Goal: Information Seeking & Learning: Learn about a topic

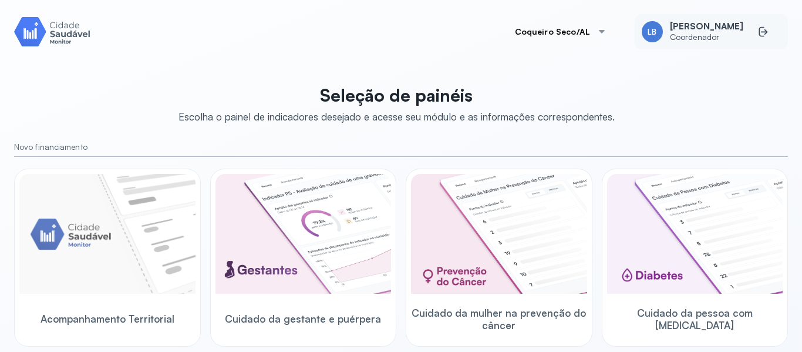
click at [710, 45] on div "LB [PERSON_NAME] Coordenador" at bounding box center [711, 31] width 153 height 35
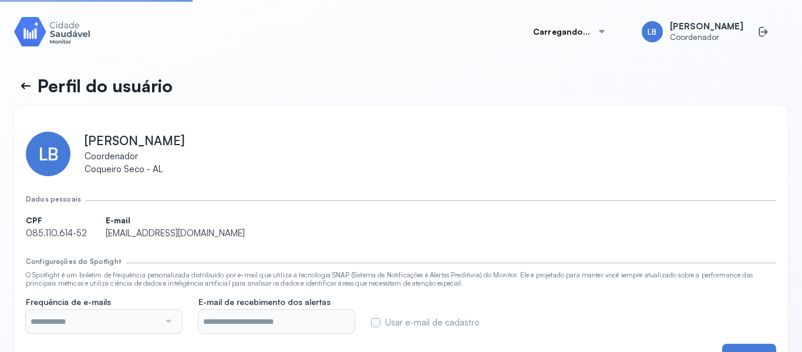
type input "**********"
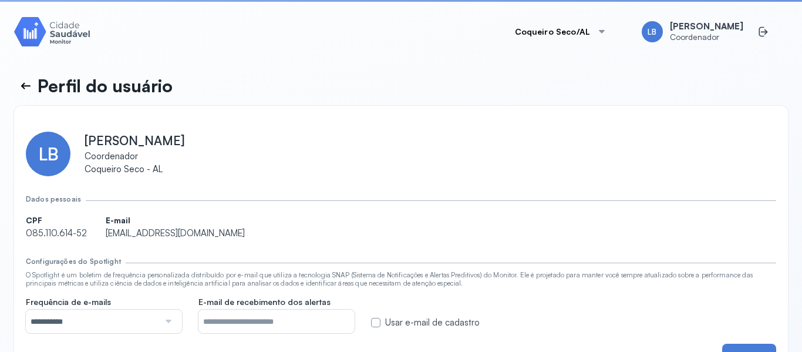
click at [257, 123] on div "**********" at bounding box center [401, 249] width 751 height 264
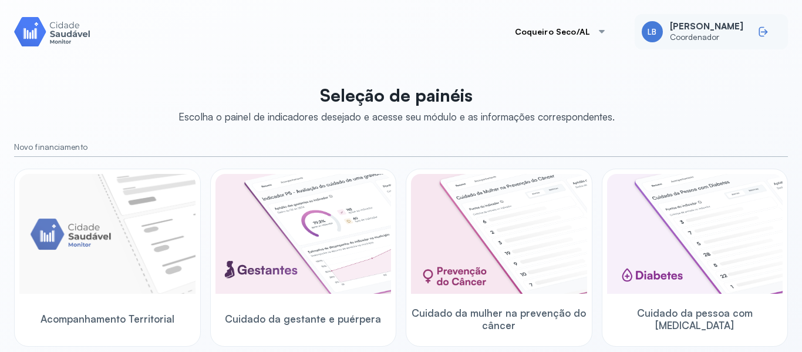
click at [760, 36] on icon at bounding box center [762, 32] width 5 height 10
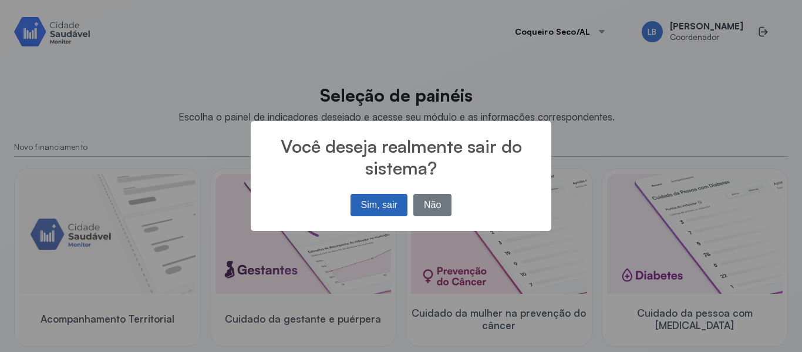
click at [397, 207] on button "Sim, sair" at bounding box center [379, 205] width 57 height 22
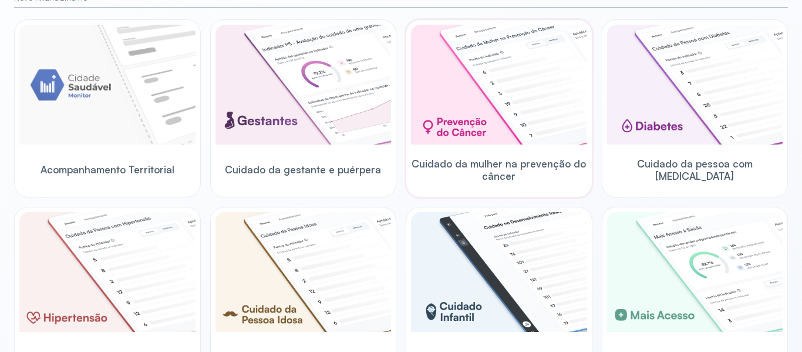
scroll to position [135, 0]
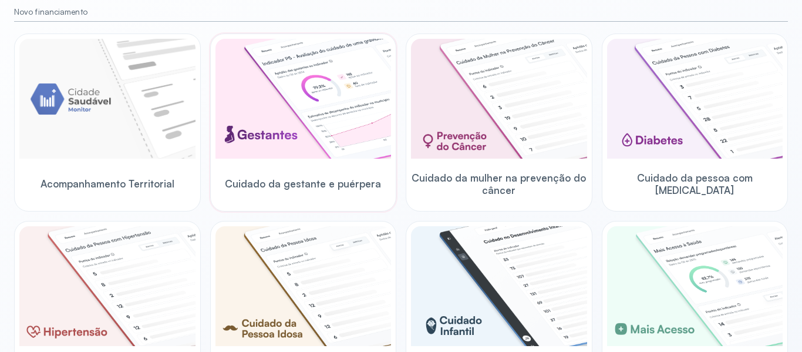
click at [246, 123] on img at bounding box center [304, 99] width 176 height 120
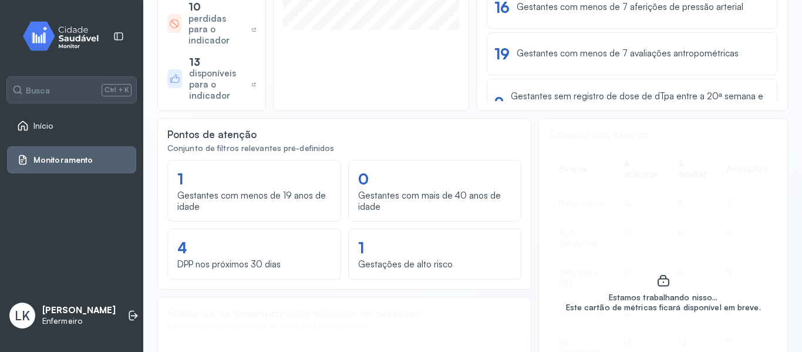
scroll to position [400, 0]
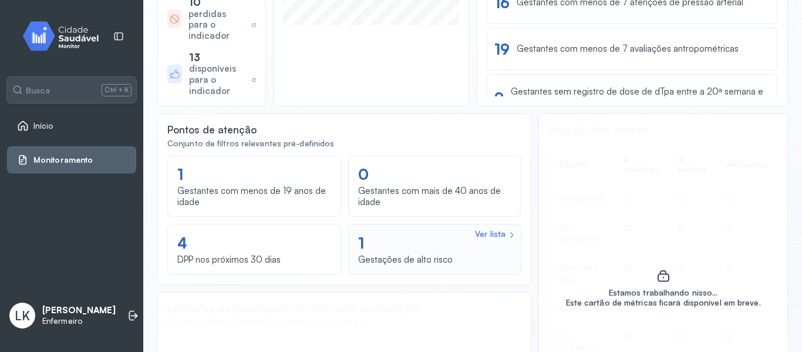
click at [444, 248] on div "Ver lista 1 Gestações de alto risco" at bounding box center [435, 248] width 154 height 35
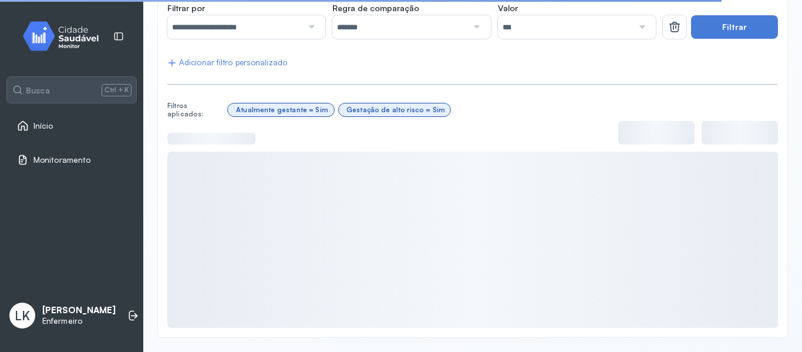
scroll to position [160, 0]
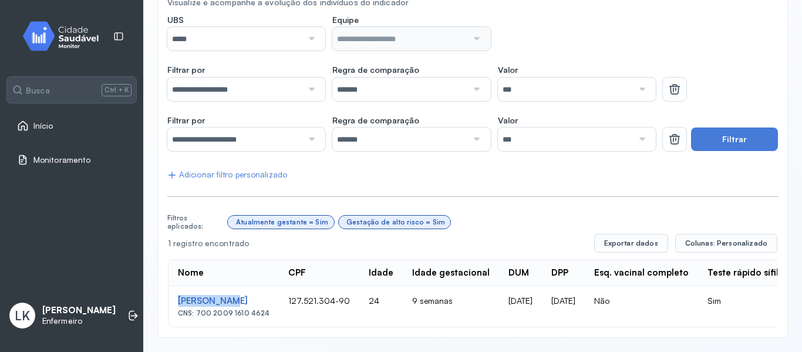
drag, startPoint x: 172, startPoint y: 290, endPoint x: 274, endPoint y: 304, distance: 102.5
click at [227, 294] on td "[PERSON_NAME] CNS: 700 2009 1610 4624" at bounding box center [224, 306] width 110 height 41
click at [551, 332] on div "**********" at bounding box center [472, 155] width 631 height 365
drag, startPoint x: 168, startPoint y: 289, endPoint x: 321, endPoint y: 290, distance: 153.3
click at [321, 290] on div "**********" at bounding box center [472, 155] width 631 height 365
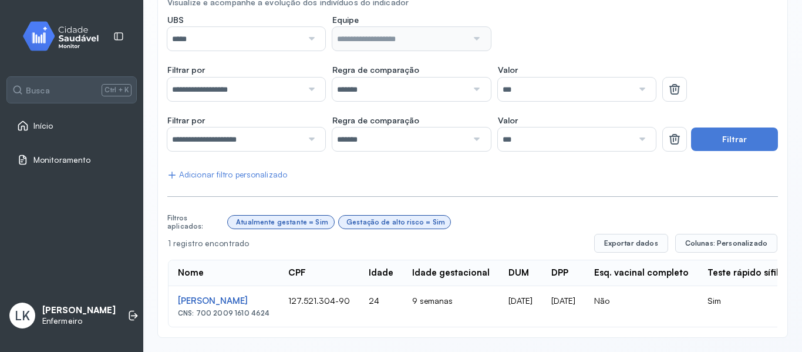
click at [270, 309] on div "CNS: 700 2009 1610 4624" at bounding box center [224, 313] width 92 height 8
drag, startPoint x: 270, startPoint y: 304, endPoint x: 196, endPoint y: 305, distance: 73.4
click at [196, 309] on div "CNS: 700 2009 1610 4624" at bounding box center [224, 313] width 92 height 8
copy div "700 [DEMOGRAPHIC_DATA] 1610 4624"
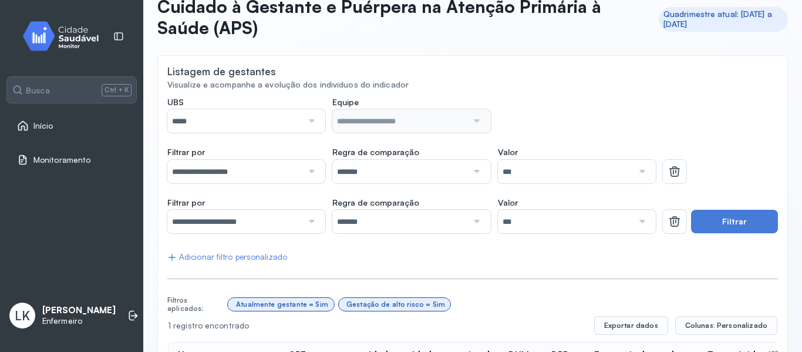
scroll to position [0, 0]
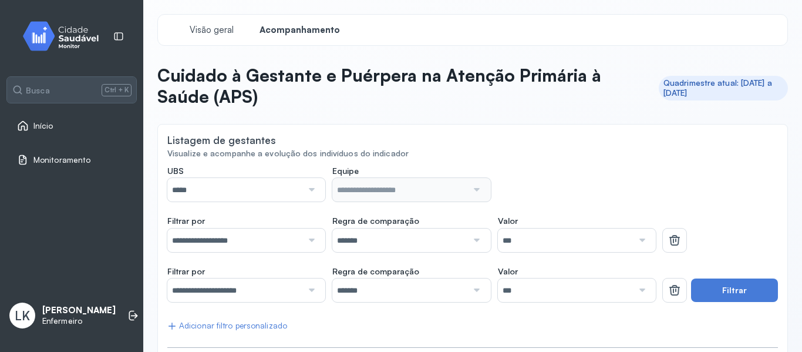
click at [49, 125] on span "Início" at bounding box center [43, 126] width 20 height 10
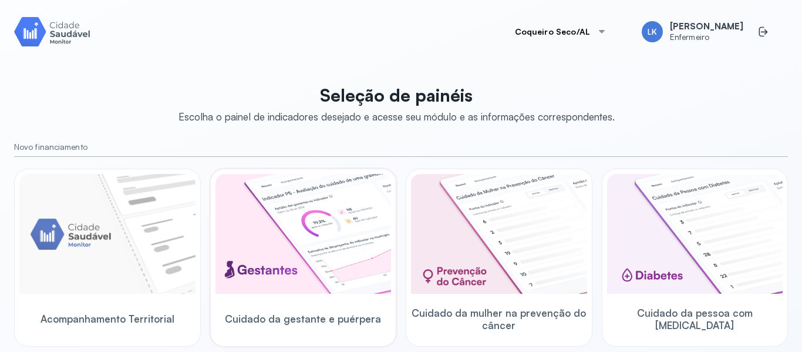
click at [277, 237] on img at bounding box center [304, 234] width 176 height 120
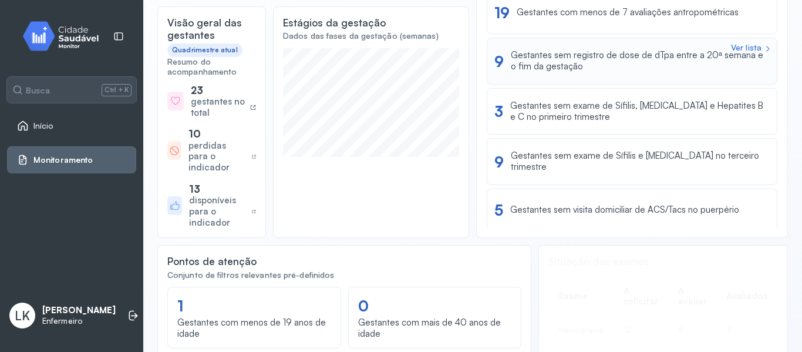
scroll to position [277, 0]
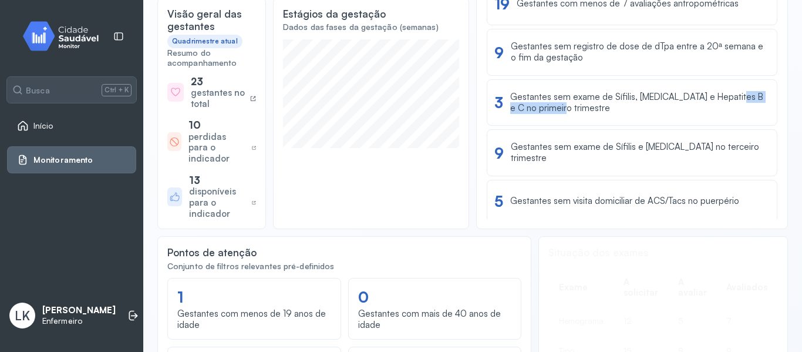
drag, startPoint x: 769, startPoint y: 105, endPoint x: 766, endPoint y: 86, distance: 19.0
click at [768, 90] on div "Ver lista 8 Gestantes sem captação até 12 semanas Ver lista 22 Gestantes que…" at bounding box center [632, 43] width 292 height 352
click at [203, 157] on div "perdidas para o indicador" at bounding box center [218, 148] width 59 height 33
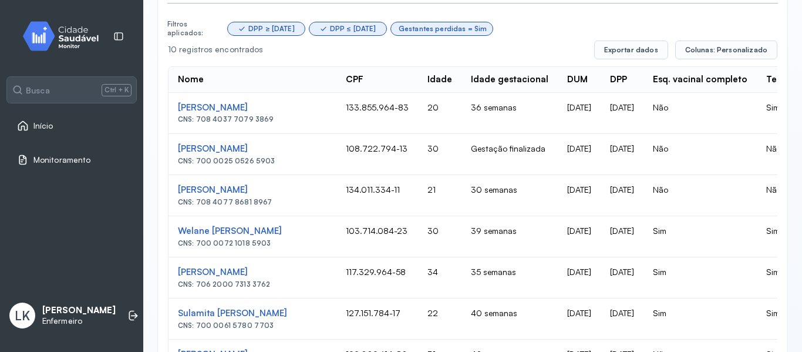
scroll to position [453, 0]
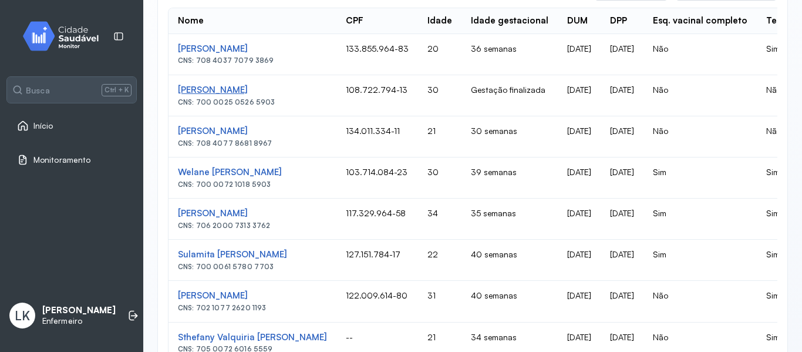
drag, startPoint x: 274, startPoint y: 85, endPoint x: 267, endPoint y: 85, distance: 7.0
click at [267, 85] on div "[PERSON_NAME]" at bounding box center [252, 90] width 149 height 11
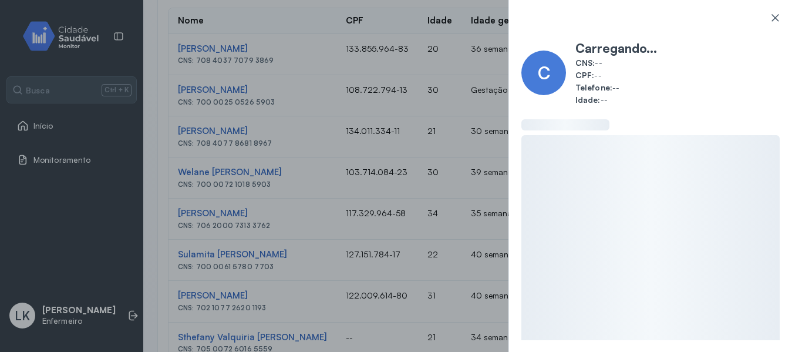
click at [307, 103] on div "C Carregando... CNS: -- CPF: -- Telefone: -- Idade: --" at bounding box center [401, 176] width 802 height 352
click at [264, 89] on div "C Carregando... CNS: -- CPF: -- Telefone: -- Idade: --" at bounding box center [401, 176] width 802 height 352
click at [446, 110] on div "C Carregando... CNS: -- CPF: -- Telefone: -- Idade: --" at bounding box center [401, 176] width 802 height 352
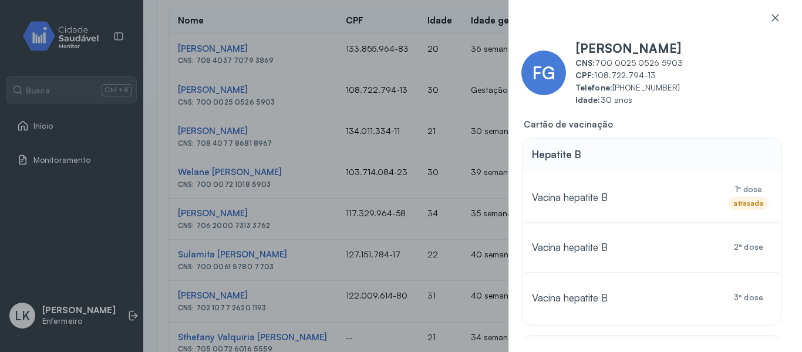
click at [310, 178] on div "FG [PERSON_NAME] CNS: 700 0025 0526 5903 CPF: 108.722.794-13 Telefone: [PHONE_N…" at bounding box center [401, 176] width 802 height 352
click at [320, 111] on div "FG [PERSON_NAME] CNS: 700 0025 0526 5903 CPF: 108.722.794-13 Telefone: [PHONE_N…" at bounding box center [401, 176] width 802 height 352
click at [320, 112] on div "FG [PERSON_NAME] CNS: 700 0025 0526 5903 CPF: 108.722.794-13 Telefone: [PHONE_N…" at bounding box center [401, 176] width 802 height 352
drag, startPoint x: 332, startPoint y: 128, endPoint x: 347, endPoint y: 143, distance: 20.4
click at [337, 128] on div "FG [PERSON_NAME] CNS: 700 0025 0526 5903 CPF: 108.722.794-13 Telefone: [PHONE_N…" at bounding box center [401, 176] width 802 height 352
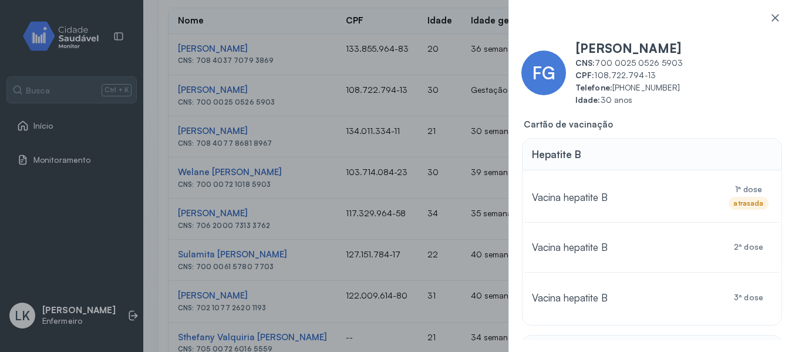
drag, startPoint x: 347, startPoint y: 143, endPoint x: 411, endPoint y: 136, distance: 64.9
click at [354, 144] on div "FG [PERSON_NAME] CNS: 700 0025 0526 5903 CPF: 108.722.794-13 Telefone: [PHONE_N…" at bounding box center [401, 176] width 802 height 352
click at [770, 16] on icon at bounding box center [776, 18] width 12 height 12
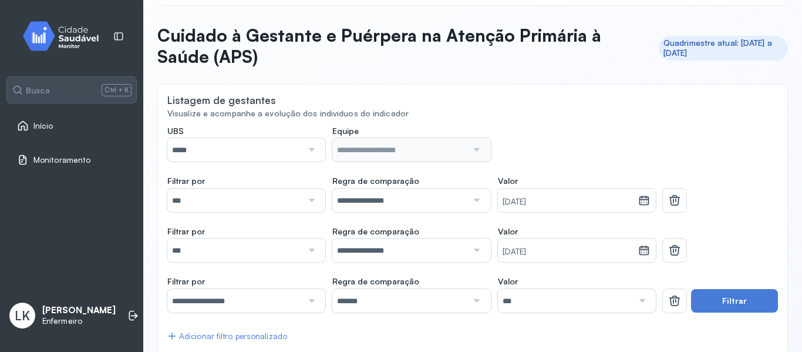
scroll to position [0, 0]
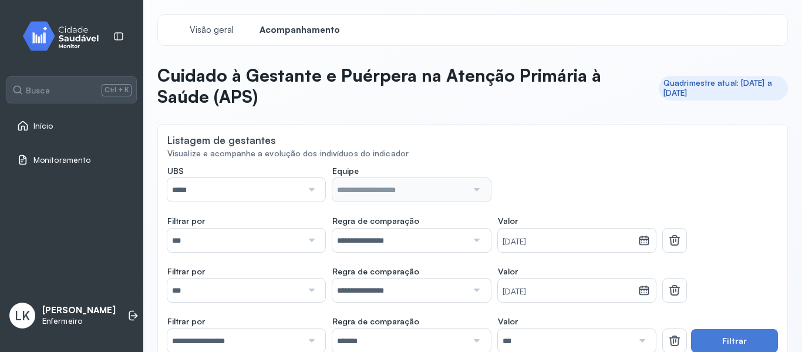
click at [276, 192] on input "*****" at bounding box center [234, 189] width 135 height 23
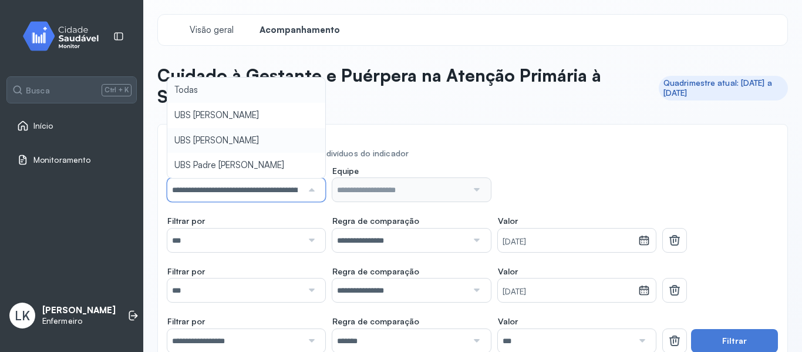
type input "*****"
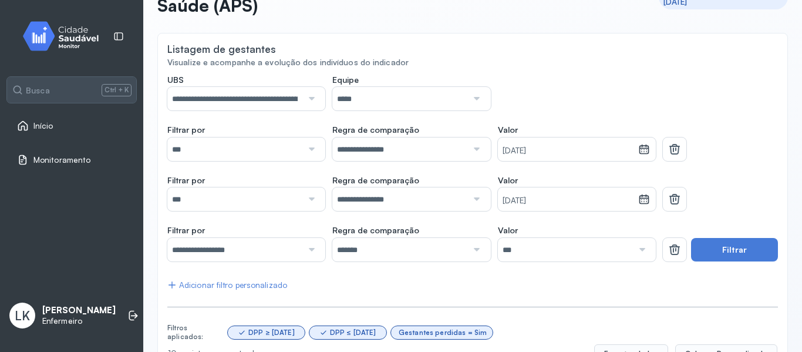
scroll to position [136, 0]
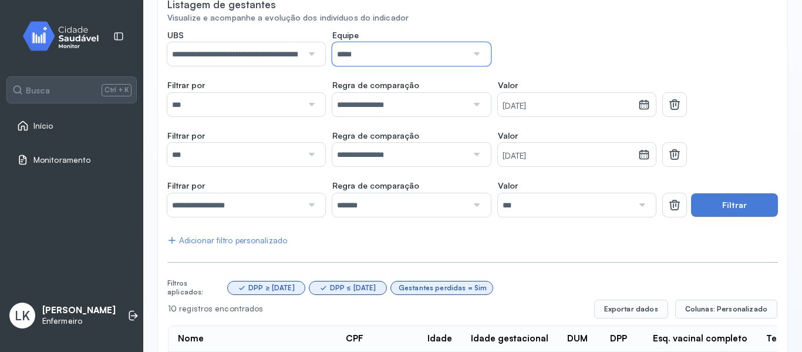
click at [435, 46] on input "*****" at bounding box center [399, 53] width 135 height 23
drag, startPoint x: 662, startPoint y: 209, endPoint x: 666, endPoint y: 202, distance: 7.9
click at [668, 209] on icon at bounding box center [675, 205] width 14 height 14
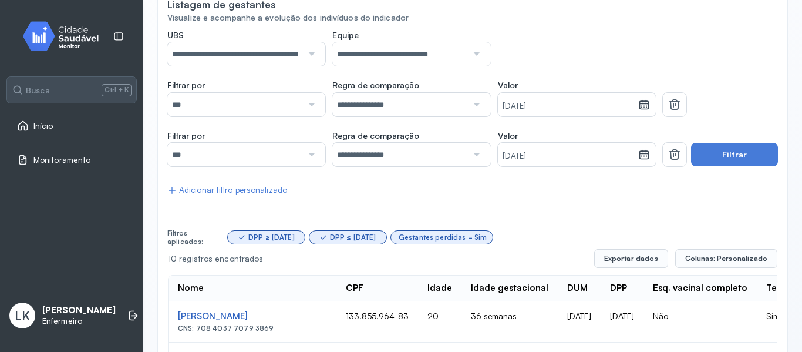
click at [663, 160] on button at bounding box center [674, 154] width 23 height 23
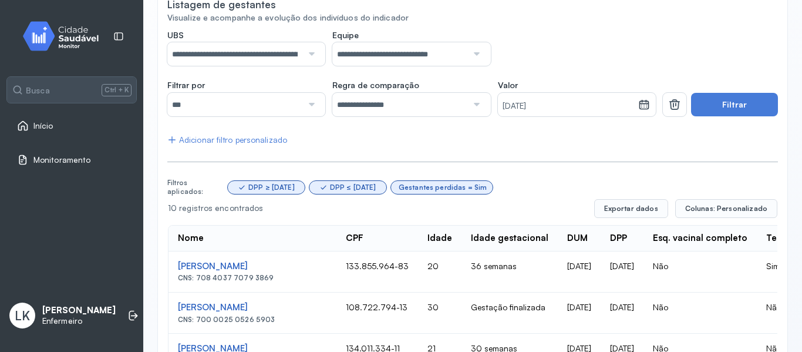
click at [667, 115] on button at bounding box center [674, 104] width 23 height 23
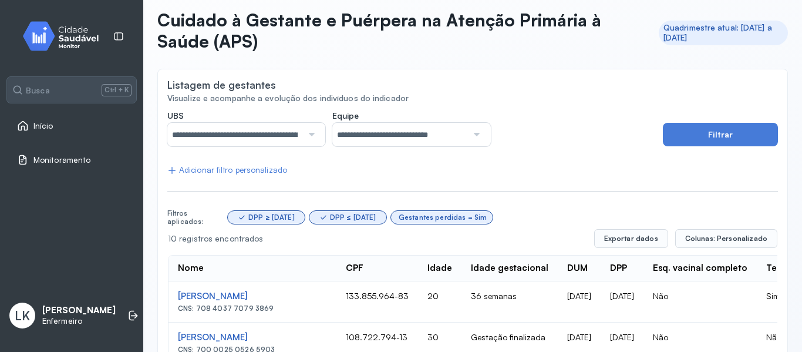
scroll to position [0, 0]
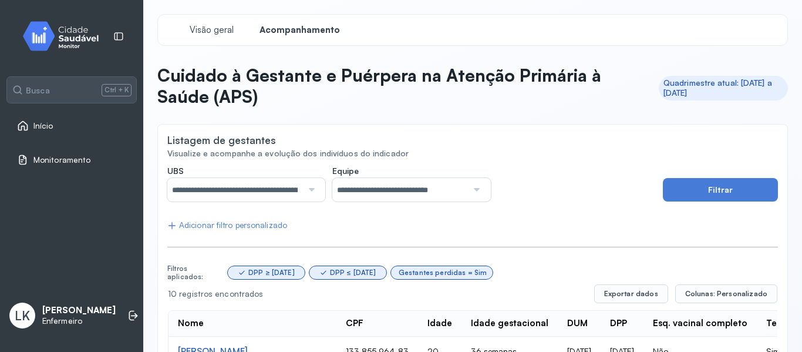
click at [40, 122] on span "Início" at bounding box center [43, 126] width 20 height 10
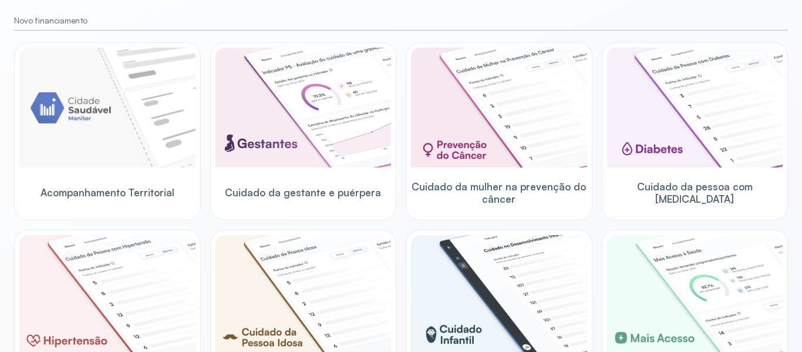
scroll to position [130, 0]
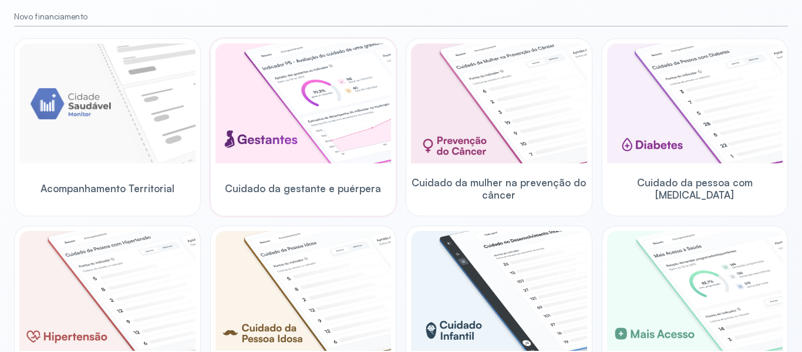
click at [295, 87] on img at bounding box center [304, 103] width 176 height 120
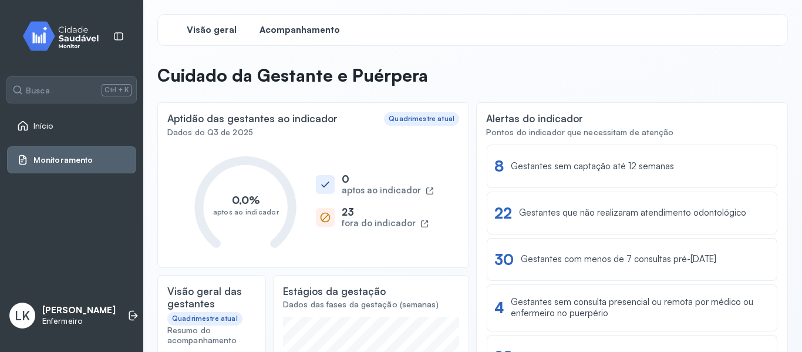
click at [276, 31] on span "Acompanhamento" at bounding box center [300, 30] width 80 height 11
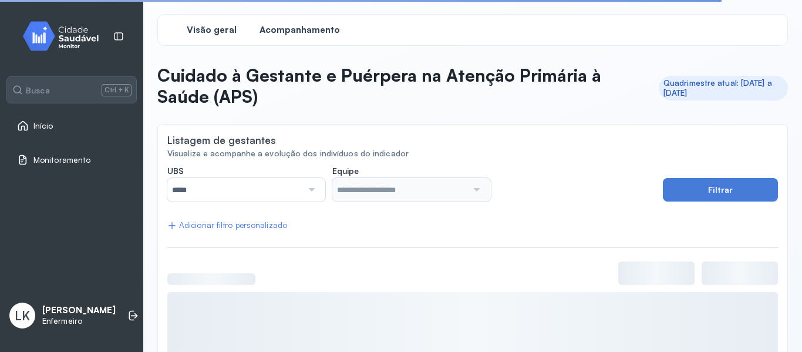
click at [216, 32] on span "Visão geral" at bounding box center [212, 30] width 50 height 11
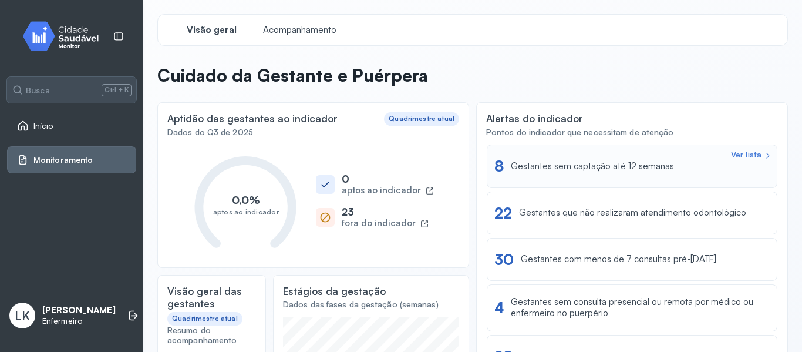
click at [625, 167] on div "Gestantes sem captação até 12 semanas" at bounding box center [592, 166] width 163 height 11
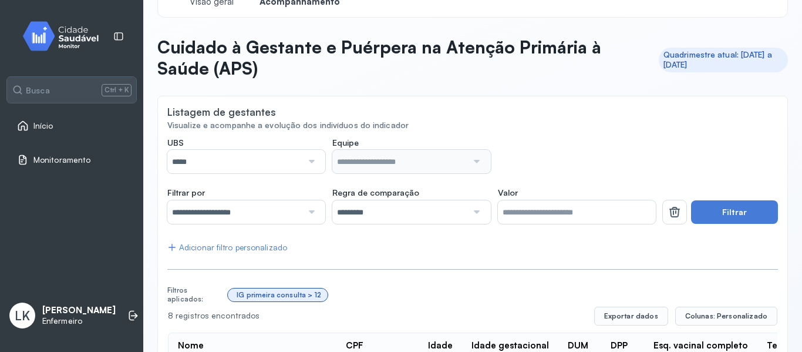
scroll to position [35, 0]
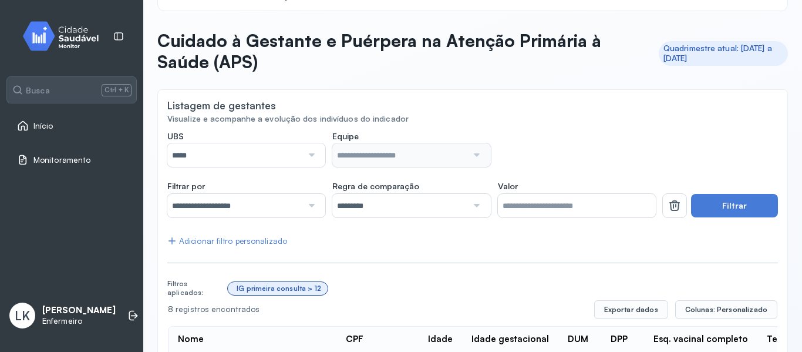
click at [314, 151] on div at bounding box center [311, 154] width 16 height 23
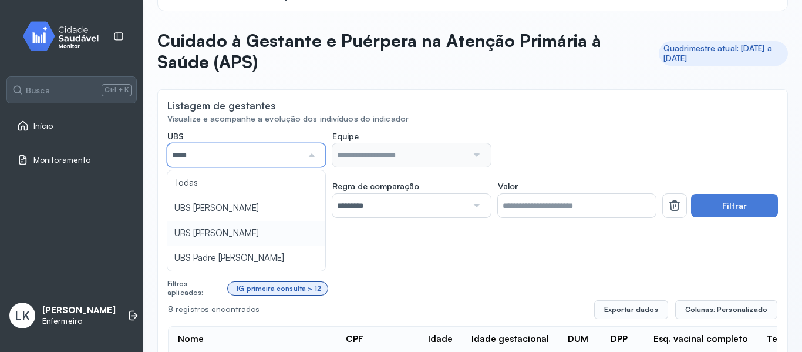
type input "*****"
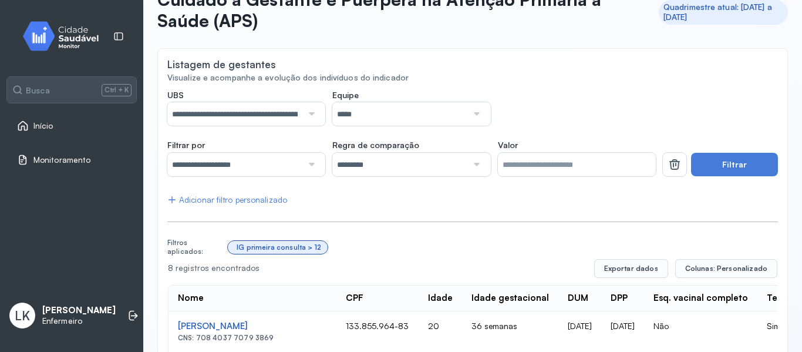
scroll to position [79, 0]
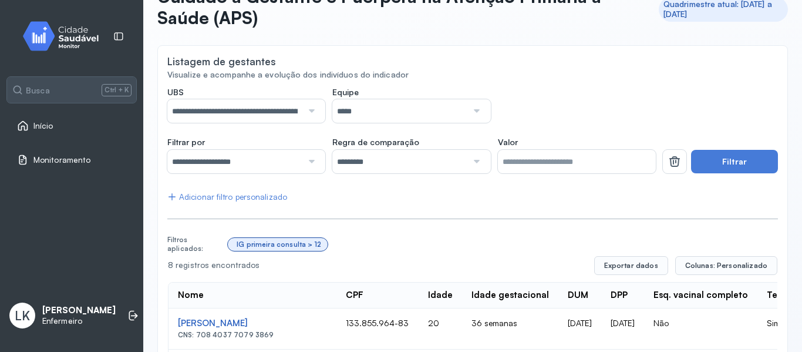
click at [472, 115] on div at bounding box center [476, 110] width 16 height 23
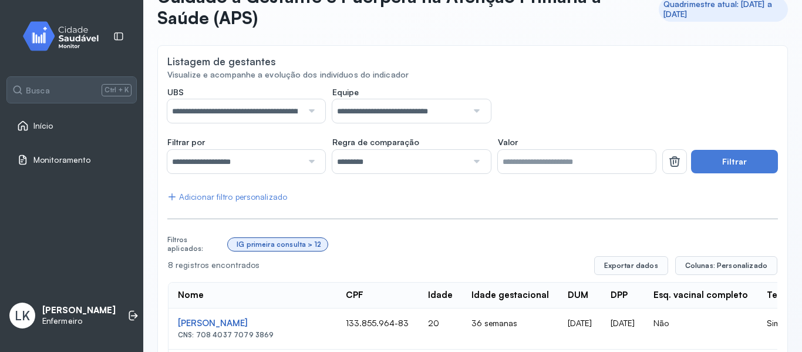
click at [303, 162] on div at bounding box center [311, 161] width 16 height 23
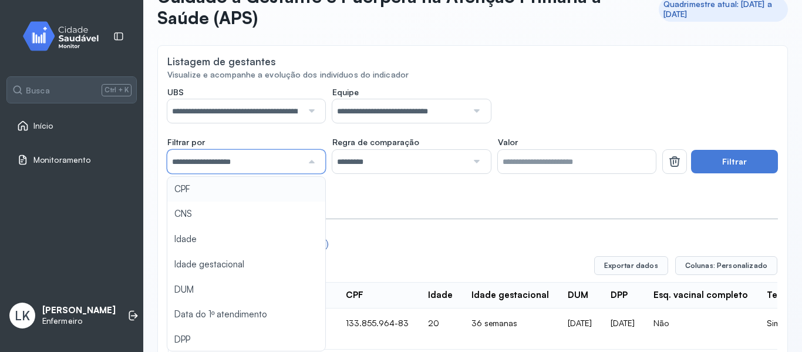
drag, startPoint x: 449, startPoint y: 204, endPoint x: 473, endPoint y: 189, distance: 28.5
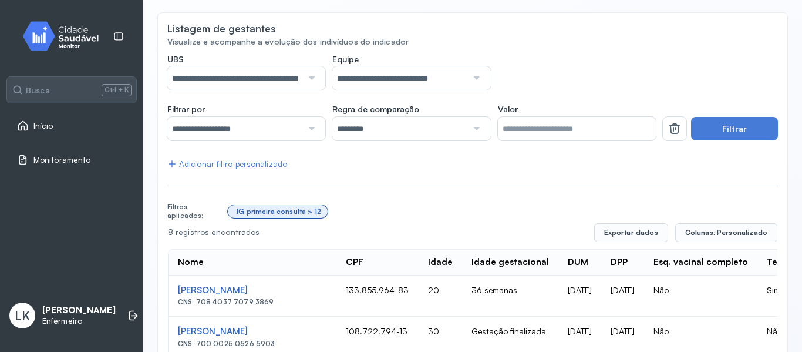
scroll to position [133, 0]
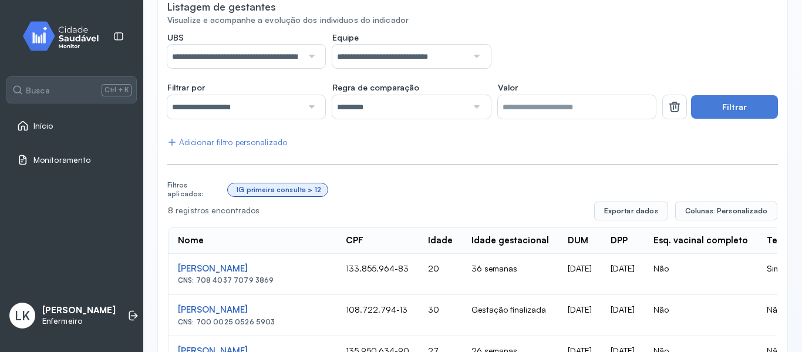
click at [310, 109] on div at bounding box center [311, 106] width 16 height 23
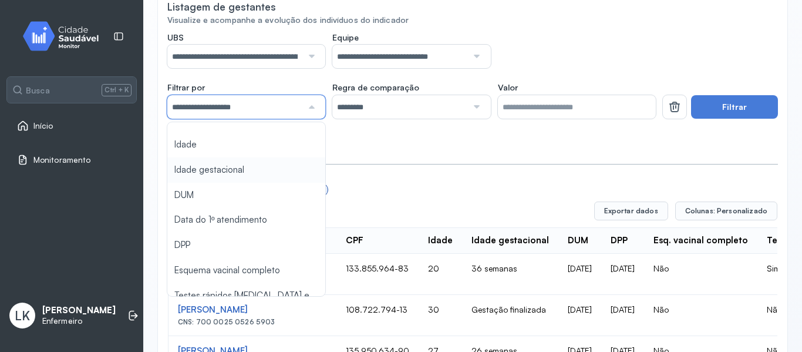
scroll to position [59, 0]
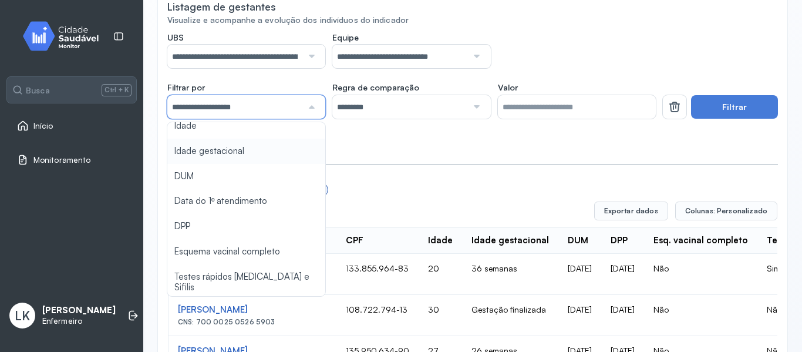
type input "*******"
click at [214, 154] on div "**********" at bounding box center [472, 308] width 611 height 552
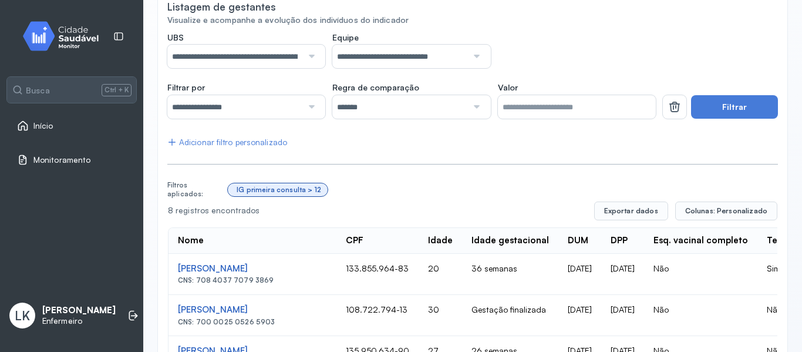
click at [468, 104] on div at bounding box center [476, 106] width 16 height 23
click at [307, 106] on div at bounding box center [311, 106] width 16 height 23
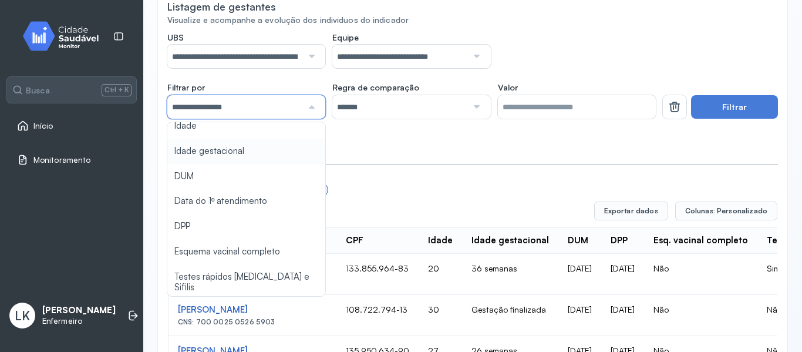
click at [210, 153] on div "**********" at bounding box center [472, 308] width 611 height 552
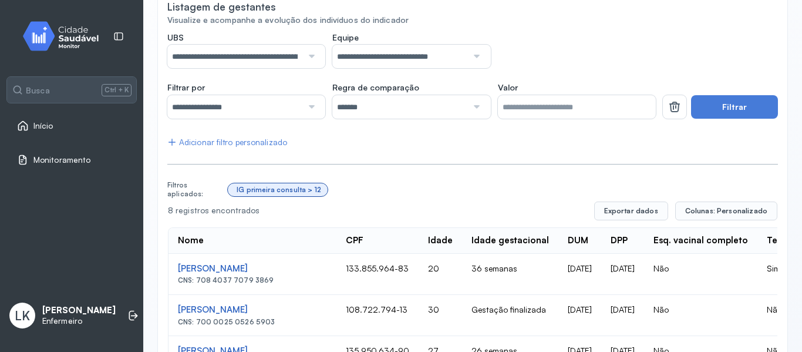
click at [473, 108] on div at bounding box center [476, 106] width 16 height 23
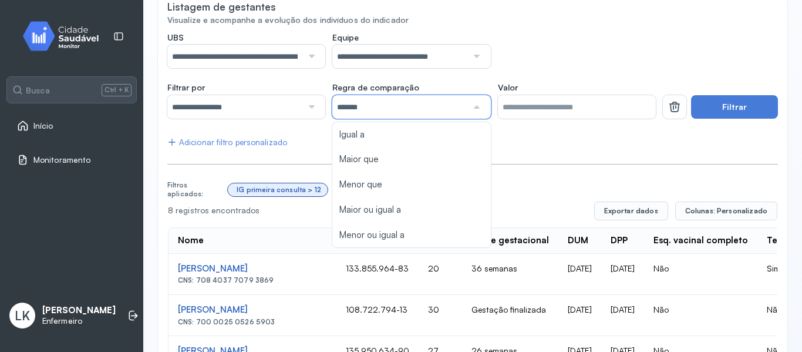
click at [613, 106] on input "*" at bounding box center [577, 106] width 158 height 23
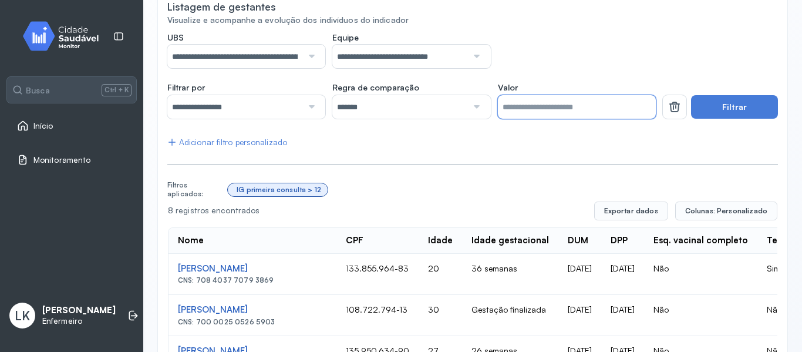
drag, startPoint x: 613, startPoint y: 106, endPoint x: 478, endPoint y: 118, distance: 136.3
click at [478, 118] on div "**********" at bounding box center [411, 100] width 489 height 36
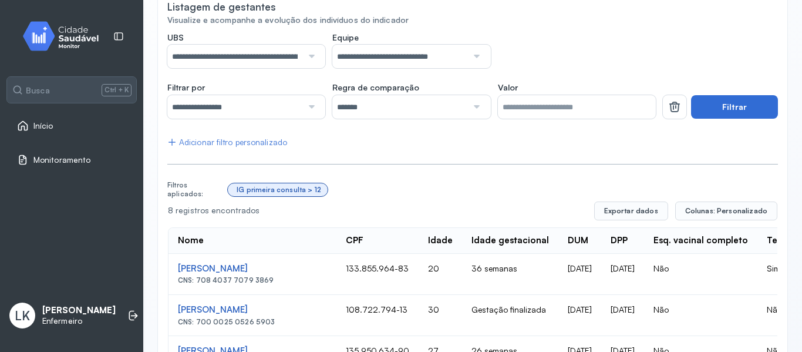
click at [728, 103] on button "Filtrar" at bounding box center [734, 106] width 87 height 23
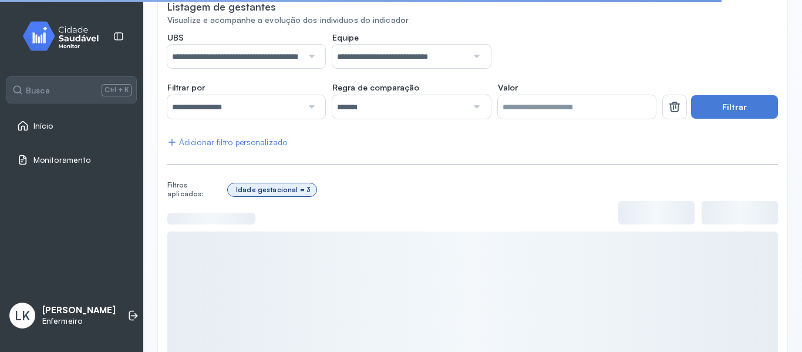
scroll to position [133, 0]
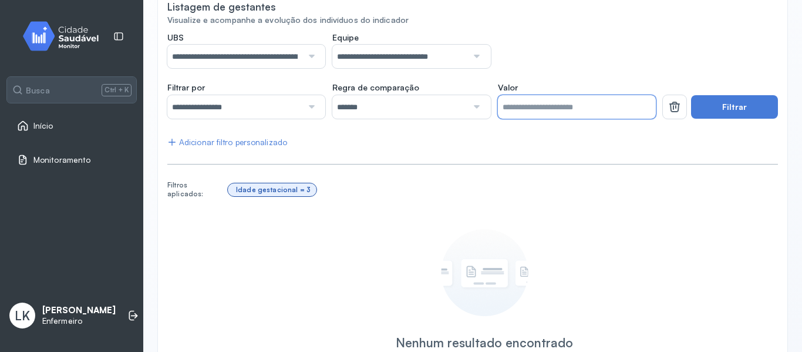
click at [639, 106] on input "*" at bounding box center [577, 106] width 158 height 23
drag, startPoint x: 586, startPoint y: 118, endPoint x: 432, endPoint y: 122, distance: 153.9
click at [432, 122] on div "**********" at bounding box center [472, 212] width 611 height 361
type input "*"
click at [714, 120] on div "**********" at bounding box center [472, 212] width 611 height 361
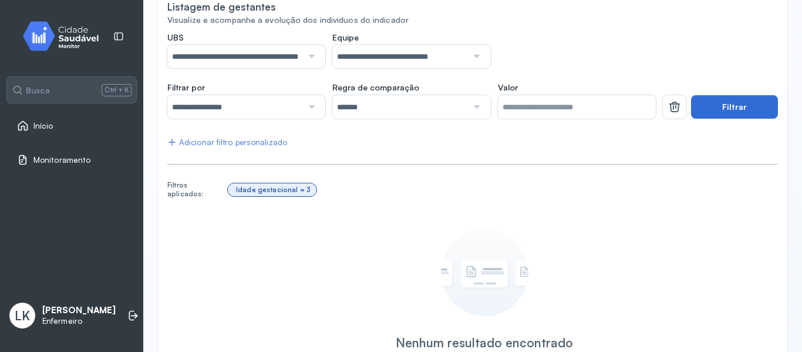
click at [708, 103] on button "Filtrar" at bounding box center [734, 106] width 87 height 23
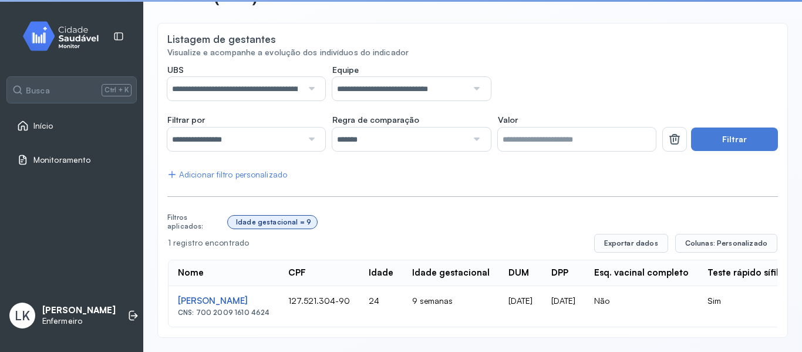
scroll to position [110, 0]
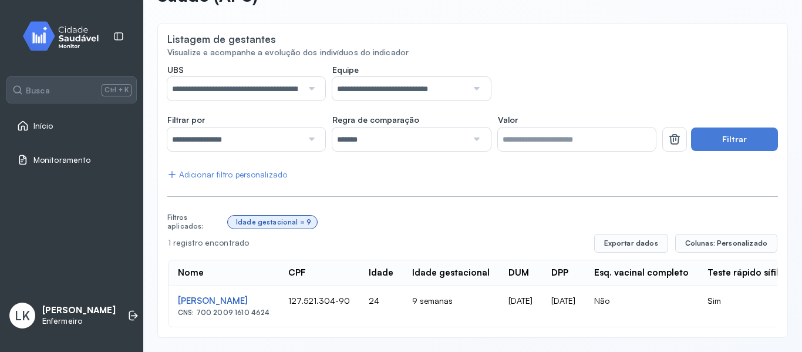
click at [246, 170] on div "Adicionar filtro personalizado" at bounding box center [227, 175] width 120 height 10
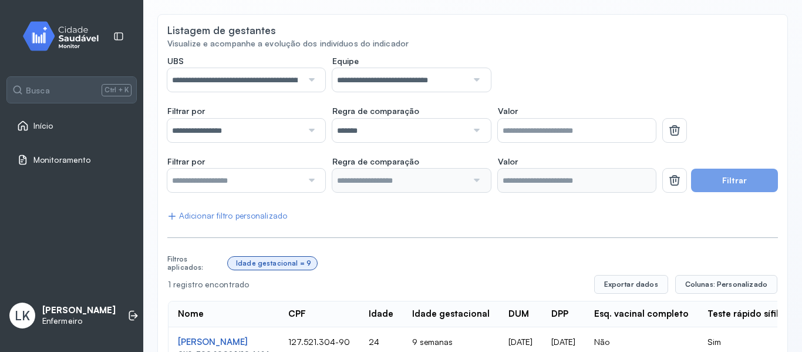
click at [303, 183] on div at bounding box center [311, 180] width 16 height 23
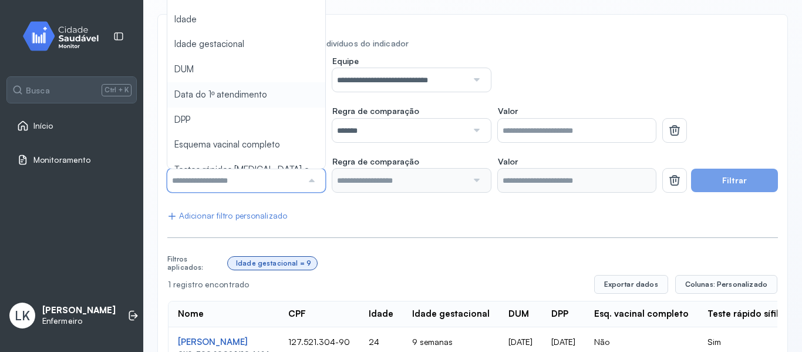
scroll to position [59, 0]
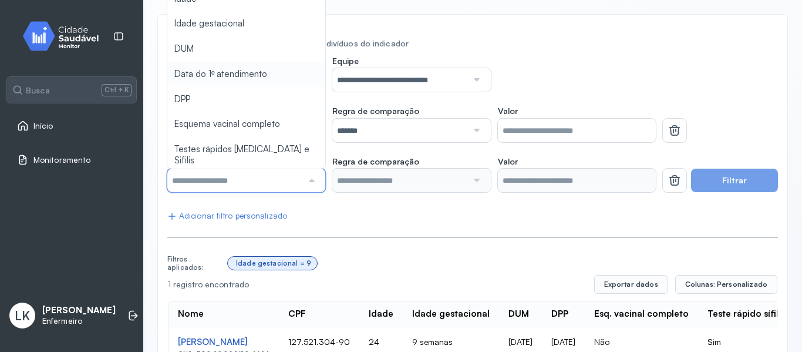
click at [243, 77] on div "**********" at bounding box center [472, 213] width 611 height 314
type input "*******"
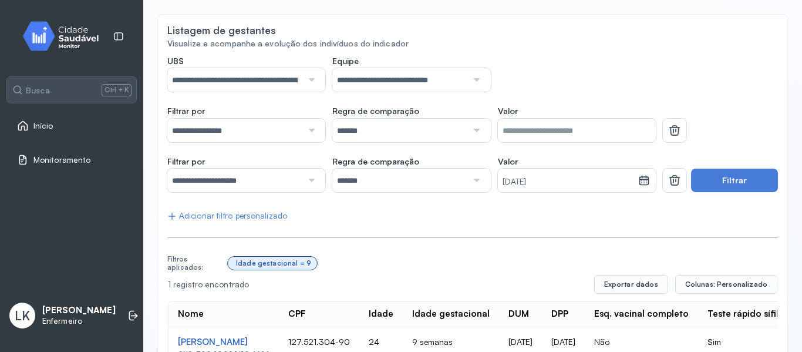
click at [455, 178] on input "*******" at bounding box center [399, 180] width 135 height 23
drag, startPoint x: 449, startPoint y: 210, endPoint x: 472, endPoint y: 202, distance: 23.8
click at [455, 206] on div "**********" at bounding box center [472, 213] width 611 height 314
click at [614, 183] on small "[DATE]" at bounding box center [569, 182] width 132 height 12
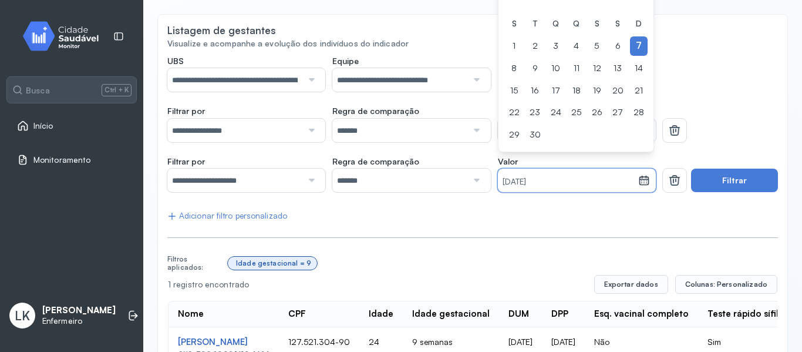
drag, startPoint x: 720, startPoint y: 95, endPoint x: 717, endPoint y: 103, distance: 8.9
click at [717, 95] on div "**********" at bounding box center [472, 213] width 611 height 314
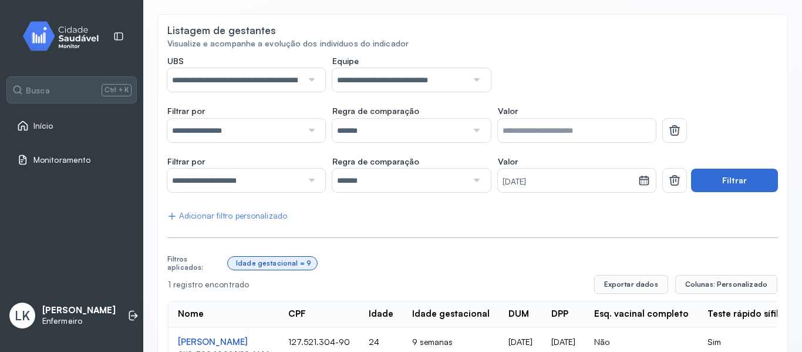
click at [714, 176] on button "Filtrar" at bounding box center [734, 180] width 87 height 23
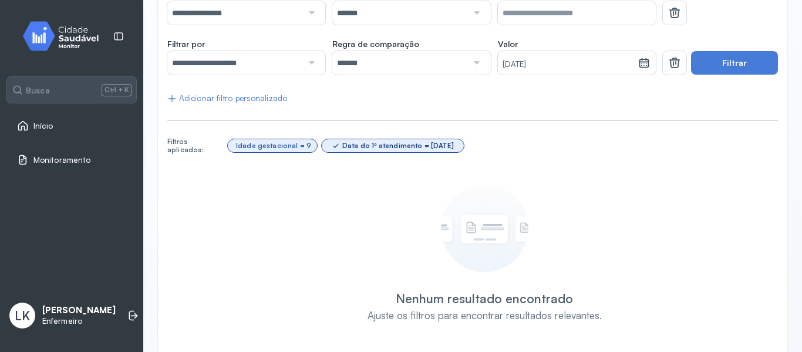
scroll to position [169, 0]
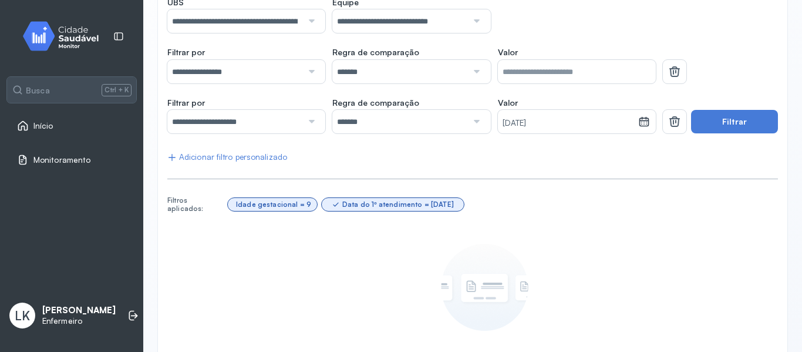
click at [260, 152] on div "Adicionar filtro personalizado" at bounding box center [227, 157] width 120 height 10
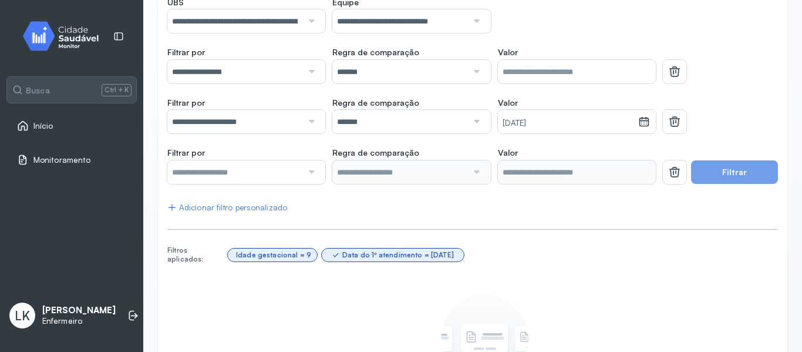
click at [250, 204] on div "Adicionar filtro personalizado" at bounding box center [227, 208] width 120 height 10
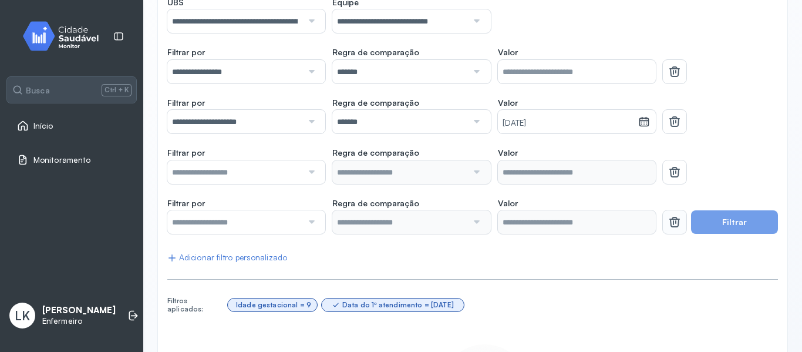
click at [674, 220] on icon at bounding box center [675, 222] width 14 height 14
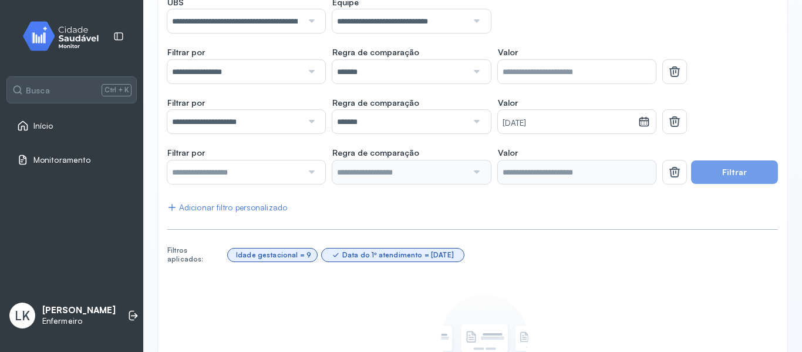
drag, startPoint x: 657, startPoint y: 172, endPoint x: 665, endPoint y: 146, distance: 26.6
click at [663, 169] on button at bounding box center [674, 171] width 23 height 23
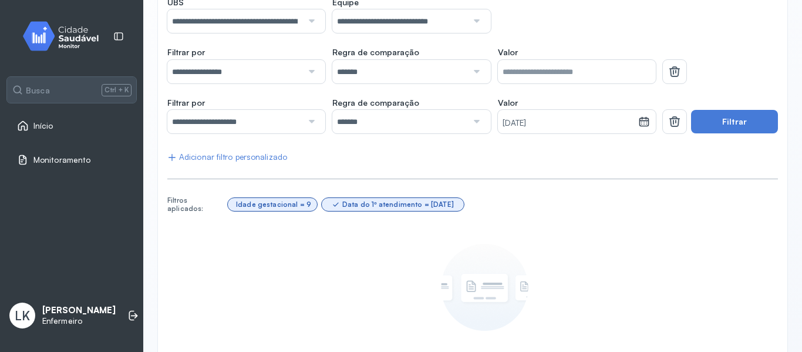
click at [668, 122] on icon at bounding box center [675, 122] width 14 height 14
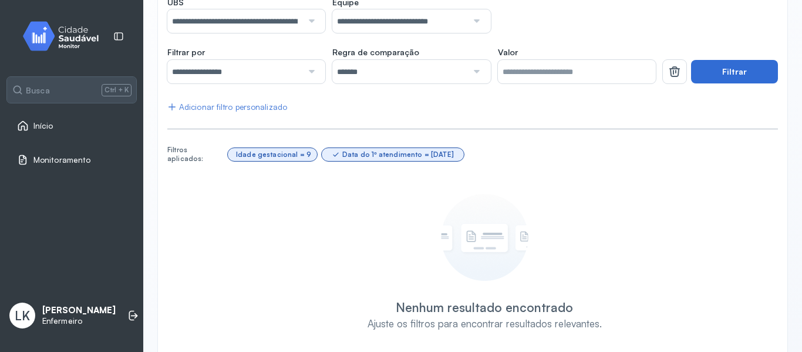
click at [714, 62] on button "Filtrar" at bounding box center [734, 71] width 87 height 23
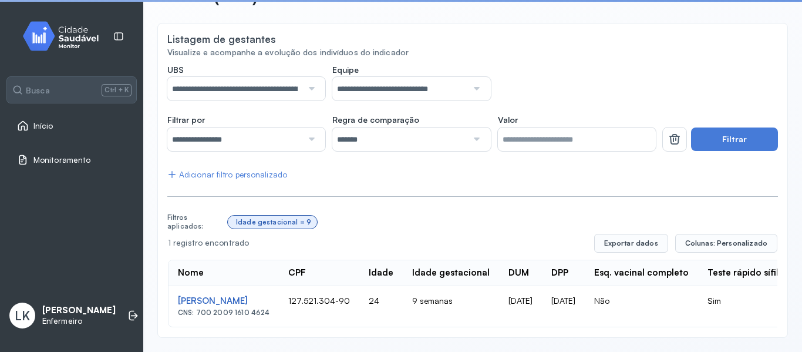
scroll to position [110, 0]
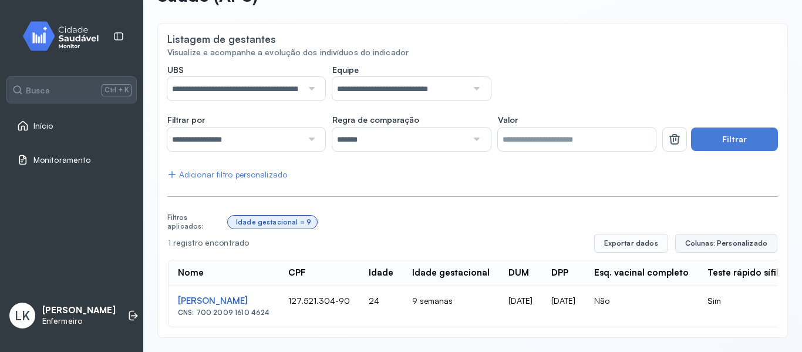
click at [741, 238] on span "Colunas: Personalizado" at bounding box center [727, 242] width 82 height 9
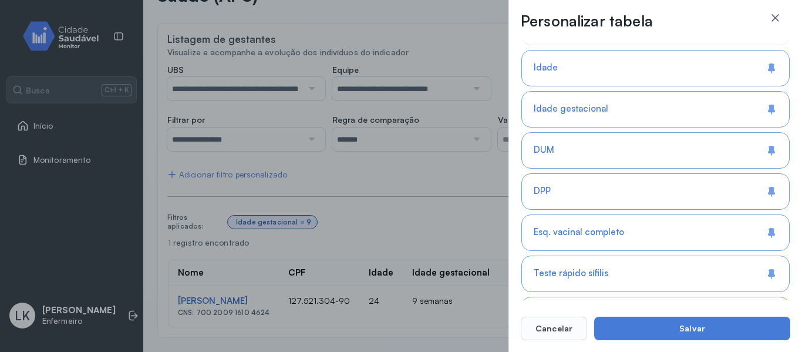
scroll to position [264, 0]
click at [463, 208] on div "**********" at bounding box center [401, 176] width 802 height 352
drag, startPoint x: 579, startPoint y: 327, endPoint x: 570, endPoint y: 327, distance: 8.8
click at [574, 327] on button "Cancelar" at bounding box center [554, 328] width 66 height 23
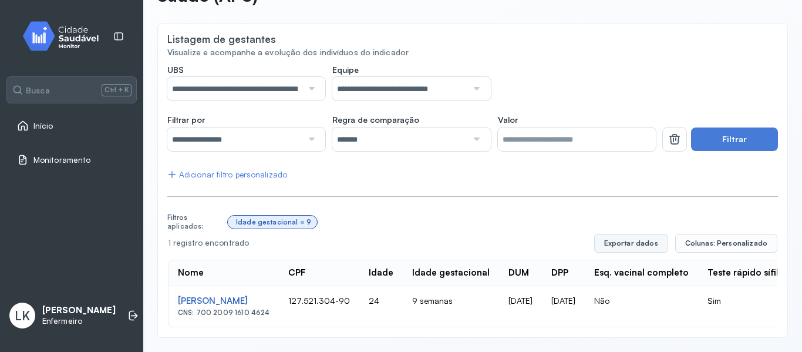
click at [623, 234] on button "Exportar dados" at bounding box center [631, 243] width 74 height 19
click at [715, 238] on span "Colunas: Personalizado" at bounding box center [727, 242] width 82 height 9
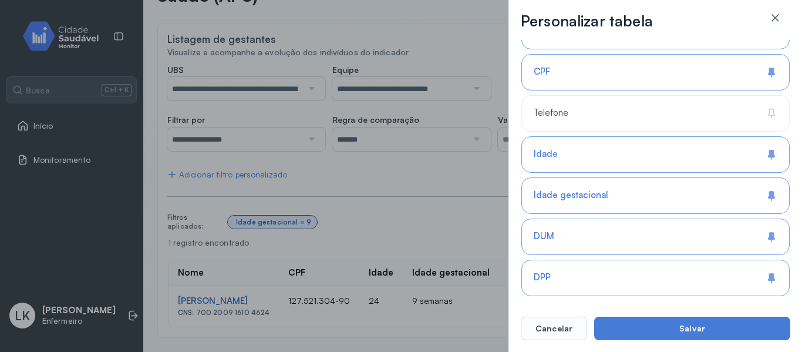
scroll to position [176, 0]
click at [606, 154] on div "Idade" at bounding box center [656, 154] width 268 height 36
click at [602, 187] on div "Idade gestacional" at bounding box center [656, 195] width 268 height 36
click at [607, 234] on div "DUM" at bounding box center [656, 236] width 268 height 36
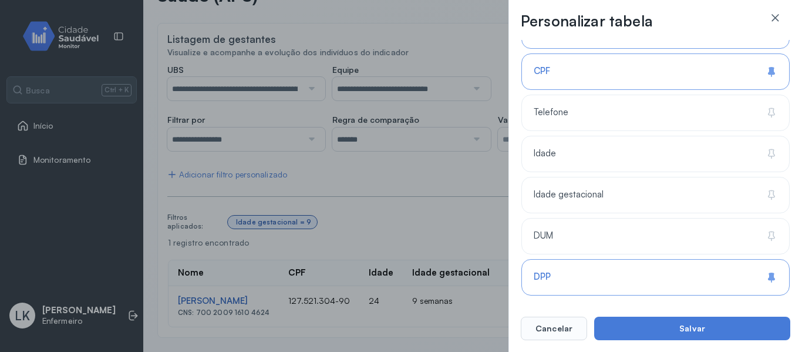
click at [613, 271] on div "DPP" at bounding box center [656, 277] width 268 height 36
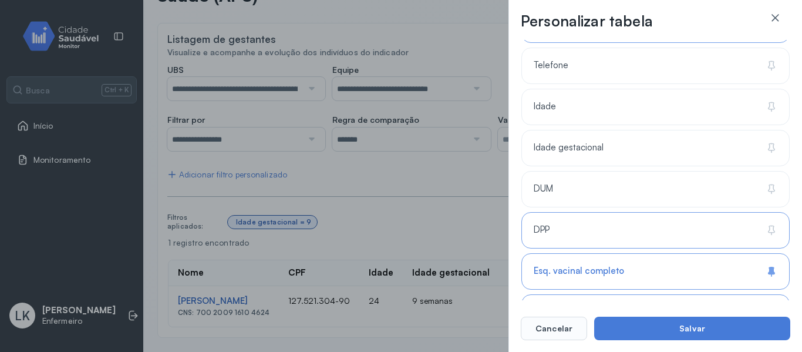
scroll to position [352, 0]
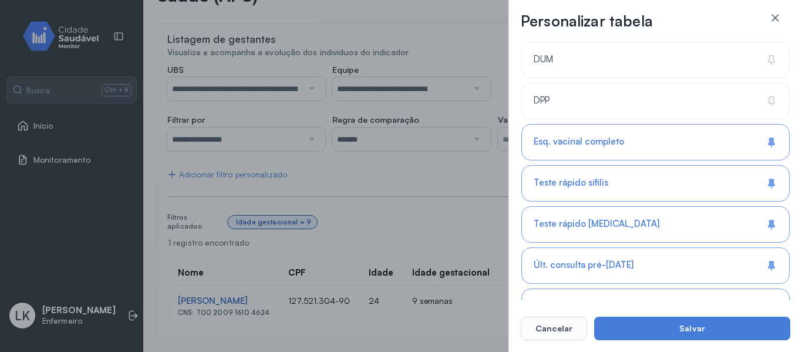
click at [586, 149] on div "Esq. vacinal completo" at bounding box center [656, 142] width 268 height 36
click at [586, 184] on span "Teste rápido sífilis" at bounding box center [571, 182] width 75 height 11
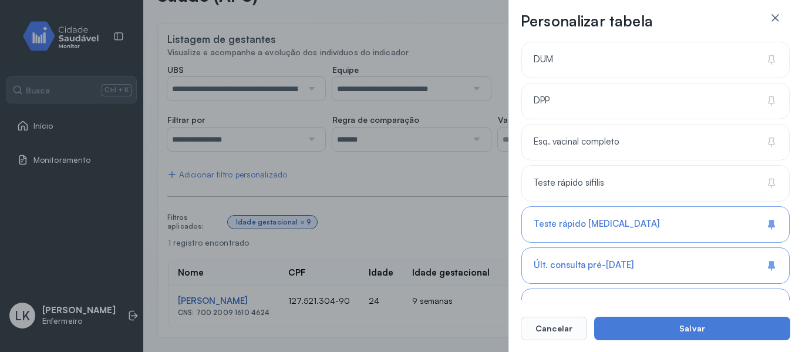
click at [589, 230] on div "Teste rápido [MEDICAL_DATA]" at bounding box center [656, 224] width 268 height 36
click at [588, 267] on span "Últ. consulta pré-[DATE]" at bounding box center [584, 265] width 100 height 11
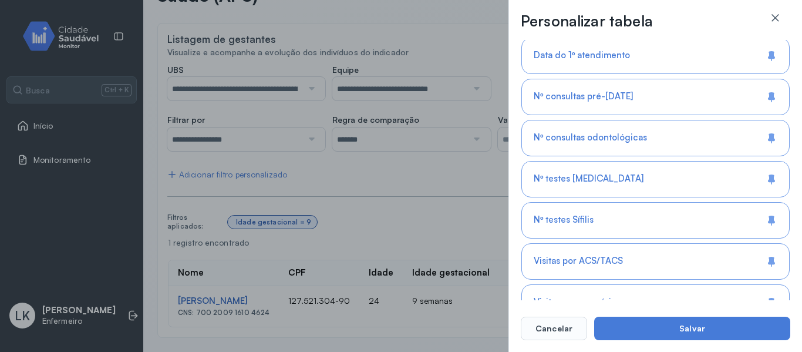
scroll to position [646, 0]
drag, startPoint x: 590, startPoint y: 170, endPoint x: 593, endPoint y: 152, distance: 18.4
click at [587, 173] on div "Nº testes [MEDICAL_DATA]" at bounding box center [656, 177] width 268 height 36
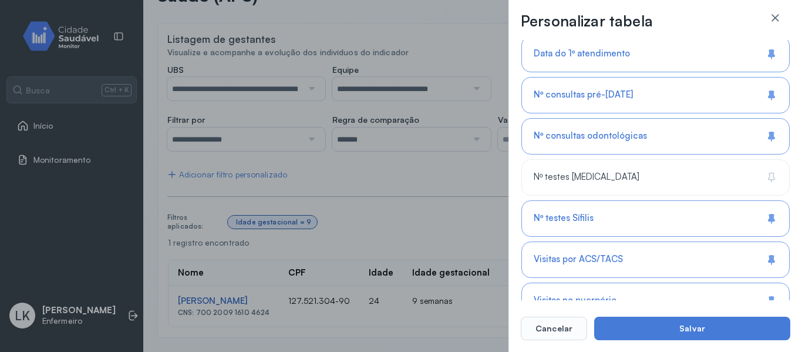
drag, startPoint x: 597, startPoint y: 143, endPoint x: 591, endPoint y: 110, distance: 33.4
click at [597, 142] on div "Nº consultas odontológicas" at bounding box center [656, 136] width 268 height 36
drag, startPoint x: 589, startPoint y: 99, endPoint x: 589, endPoint y: 76, distance: 22.9
click at [589, 97] on span "Nº consultas pré-[DATE]" at bounding box center [583, 94] width 99 height 11
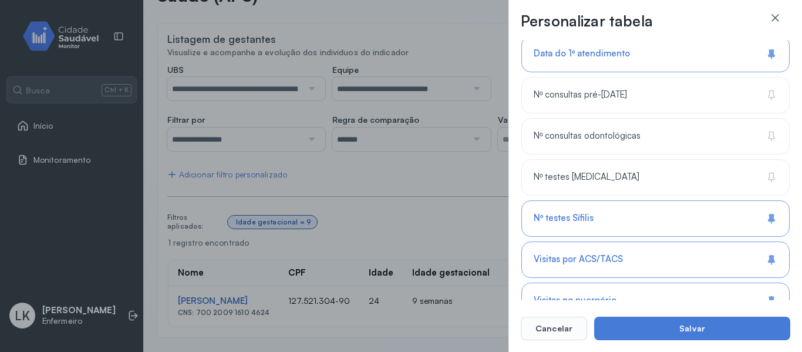
click at [586, 57] on span "Data do 1º atendimento" at bounding box center [582, 53] width 96 height 11
click at [612, 254] on span "Visitas por ACS/TACS" at bounding box center [578, 259] width 89 height 11
click at [610, 207] on div "Nº testes Sífilis" at bounding box center [656, 218] width 268 height 36
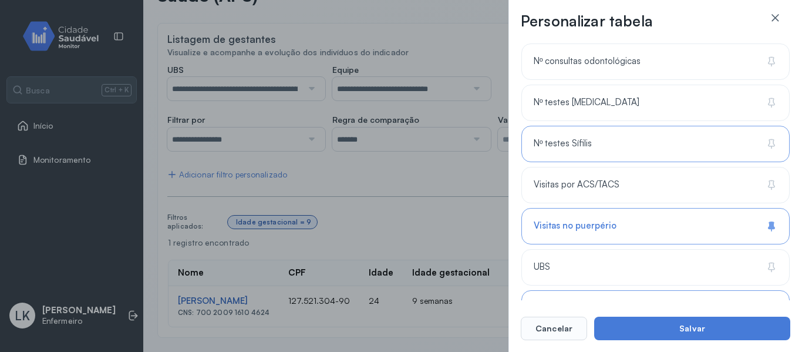
scroll to position [822, 0]
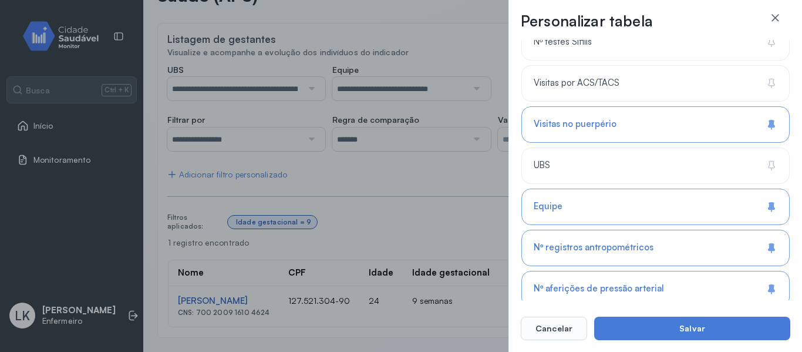
click at [606, 130] on div "Visitas no puerpério" at bounding box center [656, 124] width 268 height 36
click at [609, 215] on div "Equipe" at bounding box center [656, 207] width 268 height 36
click at [604, 253] on span "Nº registros antropométricos" at bounding box center [594, 247] width 120 height 11
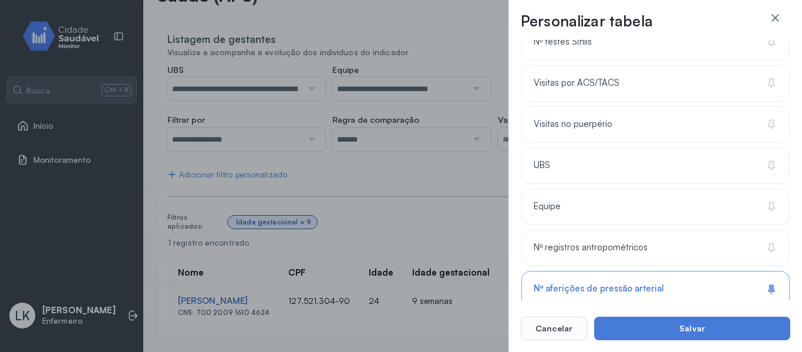
drag, startPoint x: 599, startPoint y: 296, endPoint x: 600, endPoint y: 290, distance: 6.1
click at [599, 294] on div "Nº aferições de pressão arterial" at bounding box center [656, 289] width 268 height 36
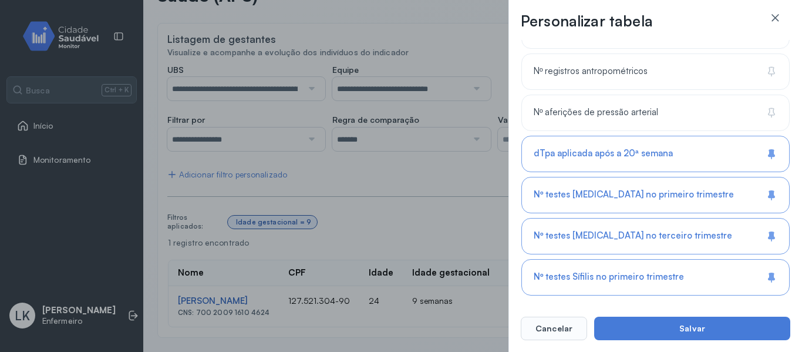
drag, startPoint x: 594, startPoint y: 183, endPoint x: 594, endPoint y: 162, distance: 21.7
click at [594, 183] on div "Nº testes [MEDICAL_DATA] no primeiro trimestre" at bounding box center [656, 195] width 268 height 36
click at [594, 150] on span "dTpa aplicada após a 20ª semana" at bounding box center [603, 153] width 139 height 11
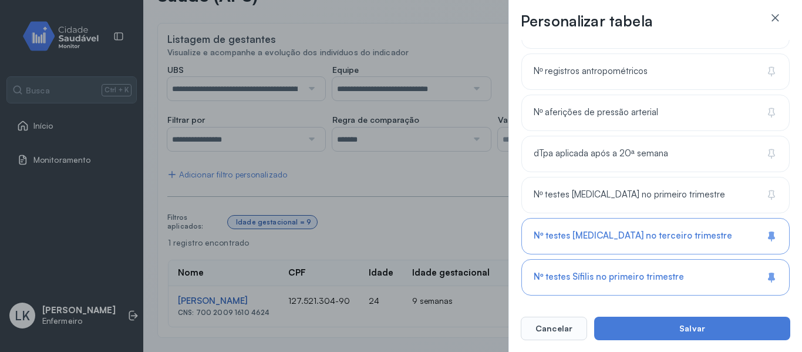
drag, startPoint x: 589, startPoint y: 242, endPoint x: 604, endPoint y: 295, distance: 54.9
click at [590, 242] on div "Nº testes [MEDICAL_DATA] no terceiro trimestre" at bounding box center [656, 236] width 268 height 36
click at [613, 287] on div "Nº testes Sífilis no primeiro trimestre" at bounding box center [656, 277] width 268 height 36
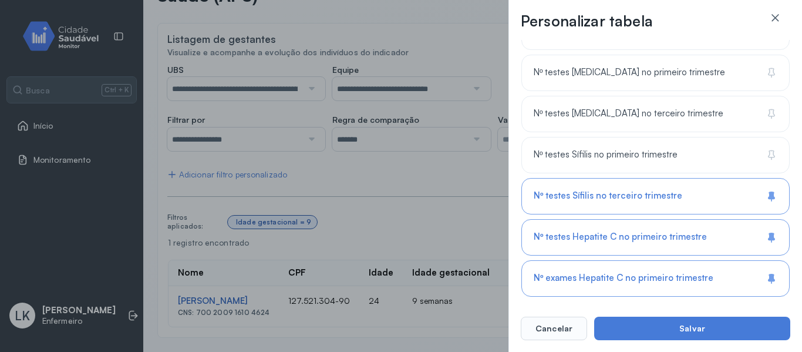
scroll to position [1205, 0]
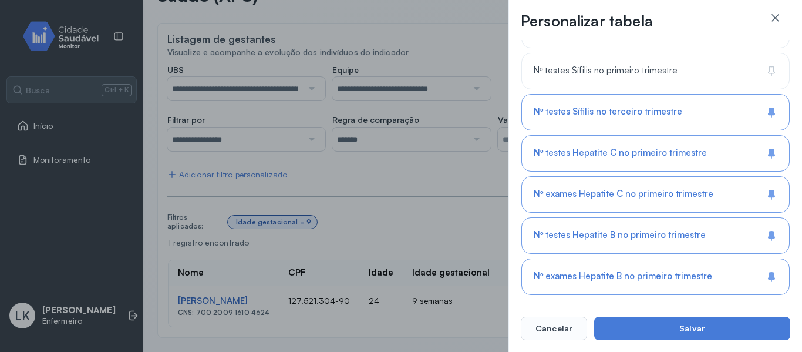
drag, startPoint x: 618, startPoint y: 270, endPoint x: 620, endPoint y: 230, distance: 40.0
click at [619, 225] on div "Nº testes Hepatite B no primeiro trimestre" at bounding box center [656, 235] width 268 height 36
click at [615, 194] on span "Nº exames Hepatite C no primeiro trimestre" at bounding box center [624, 194] width 180 height 11
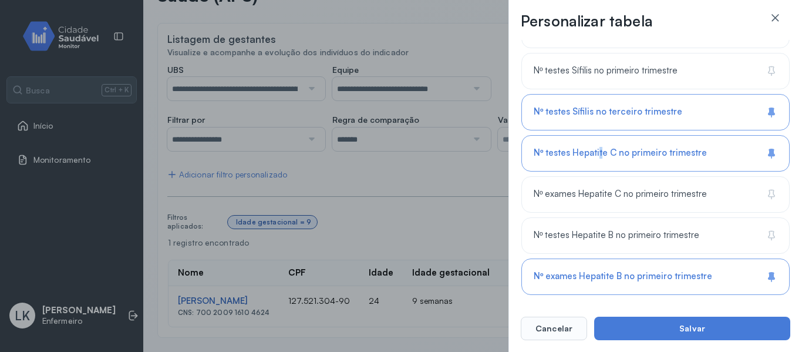
drag, startPoint x: 600, startPoint y: 165, endPoint x: 598, endPoint y: 155, distance: 10.1
click at [599, 166] on div "Nº testes Hepatite C no primeiro trimestre" at bounding box center [656, 153] width 268 height 36
drag, startPoint x: 596, startPoint y: 120, endPoint x: 594, endPoint y: 131, distance: 10.6
click at [595, 122] on div "Nº testes Sífilis no terceiro trimestre" at bounding box center [656, 112] width 268 height 36
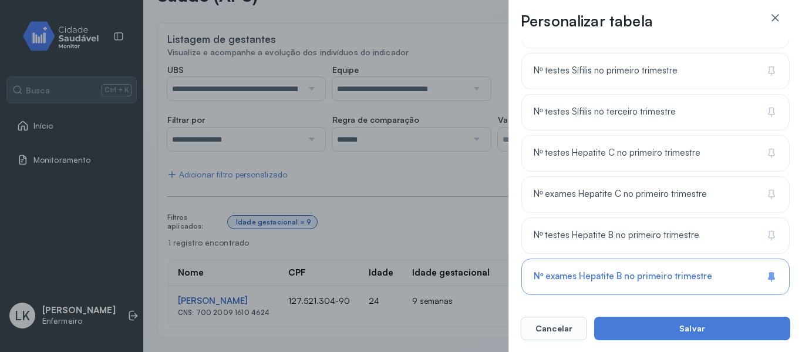
drag, startPoint x: 594, startPoint y: 270, endPoint x: 600, endPoint y: 276, distance: 8.3
click at [594, 271] on span "Nº exames Hepatite B no primeiro trimestre" at bounding box center [623, 276] width 179 height 11
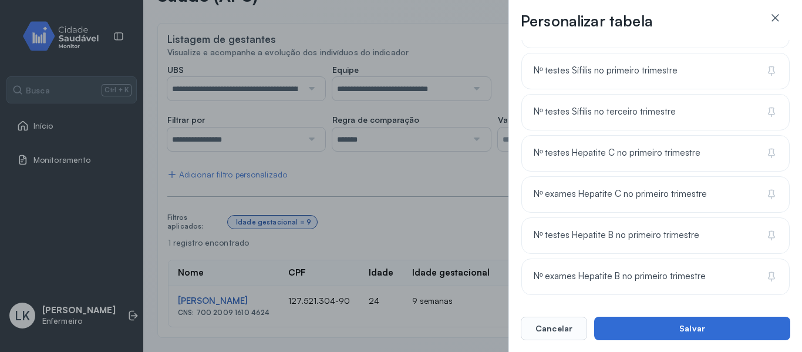
click at [644, 320] on button "Salvar" at bounding box center [692, 328] width 196 height 23
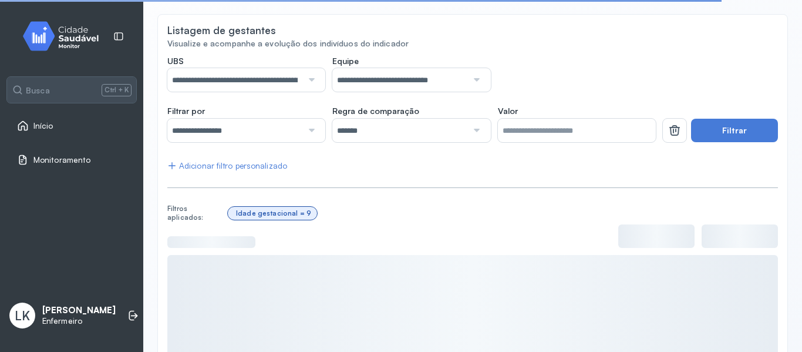
scroll to position [101, 0]
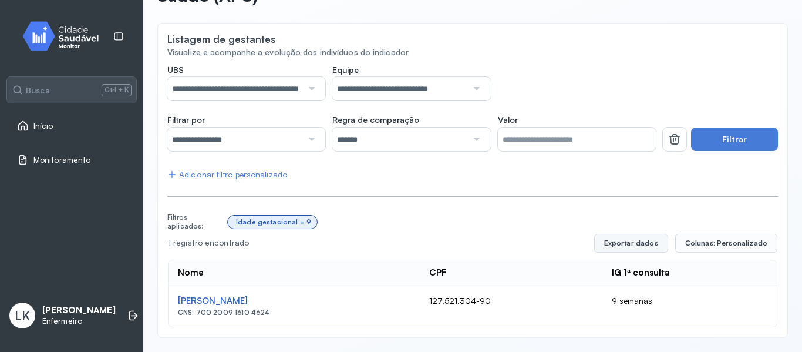
click at [613, 246] on button "Exportar dados" at bounding box center [631, 243] width 74 height 19
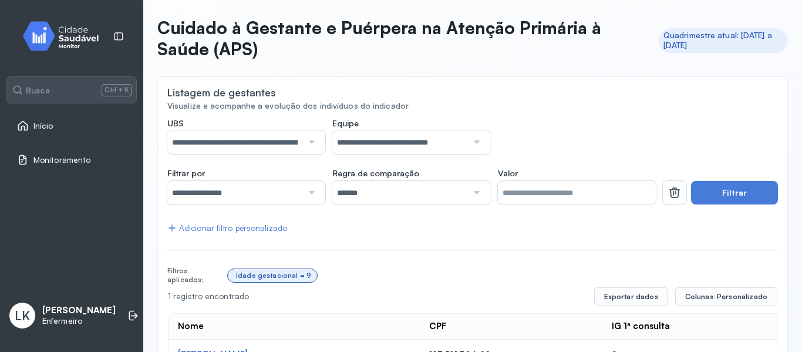
scroll to position [0, 0]
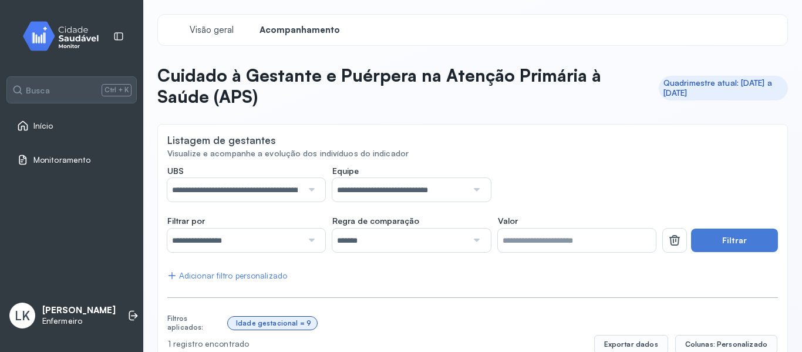
click at [73, 117] on div "Início" at bounding box center [71, 125] width 129 height 27
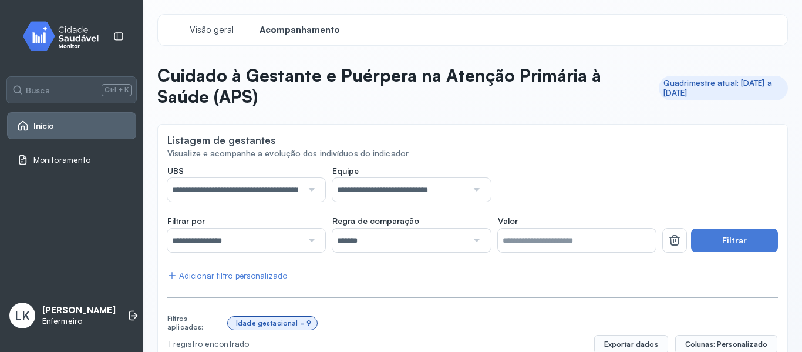
click at [43, 128] on span "Início" at bounding box center [43, 126] width 21 height 10
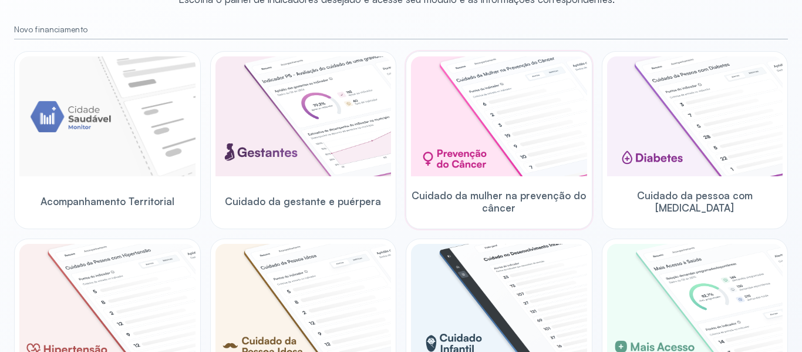
click at [466, 164] on img at bounding box center [499, 116] width 176 height 120
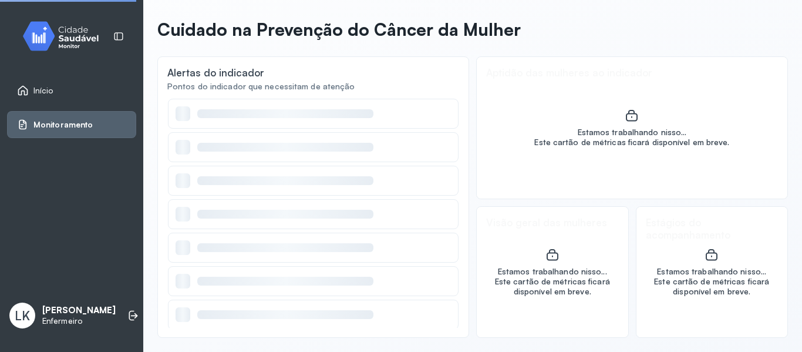
scroll to position [46, 0]
click at [55, 124] on span "Monitoramento" at bounding box center [62, 125] width 59 height 10
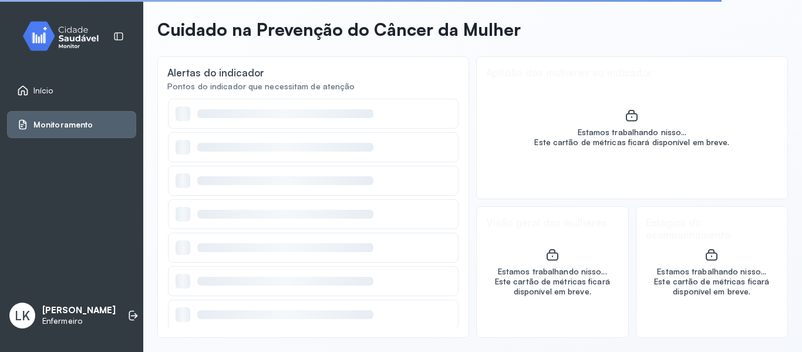
click at [23, 89] on icon at bounding box center [23, 91] width 12 height 12
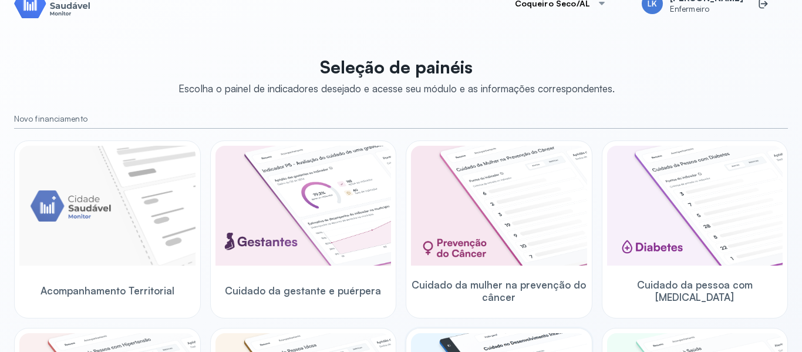
scroll to position [294, 0]
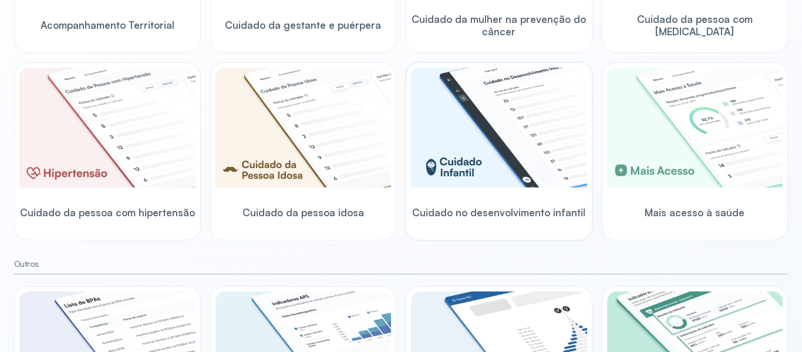
click at [483, 137] on img at bounding box center [499, 128] width 176 height 120
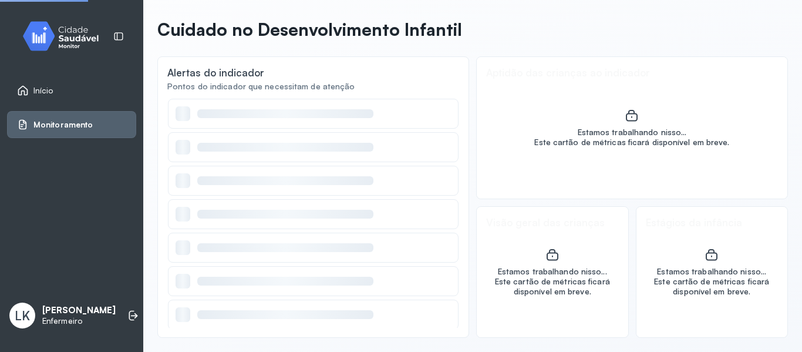
scroll to position [46, 0]
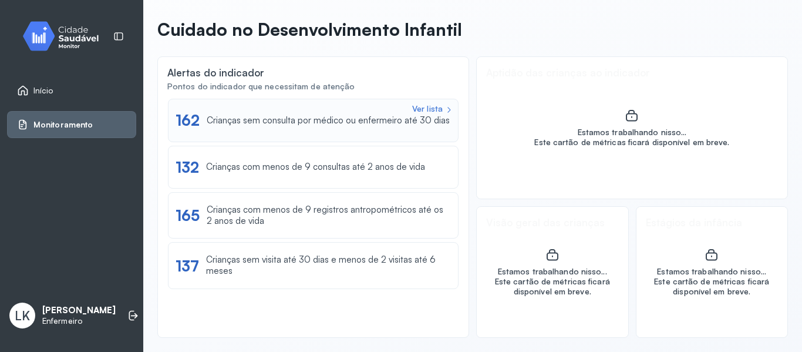
click at [266, 120] on div "Crianças sem consulta por médico ou enfermeiro até 30 dias" at bounding box center [328, 120] width 243 height 11
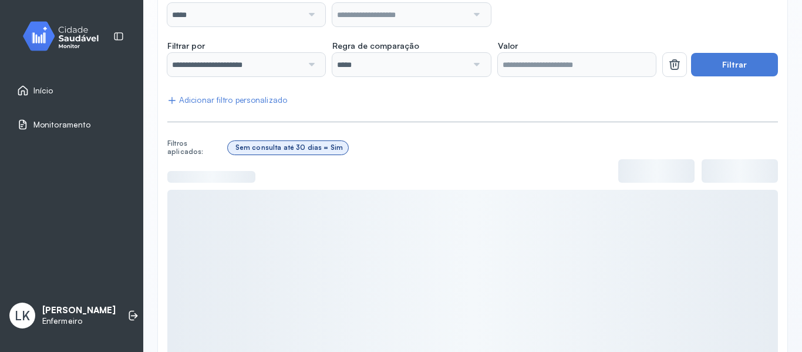
scroll to position [133, 0]
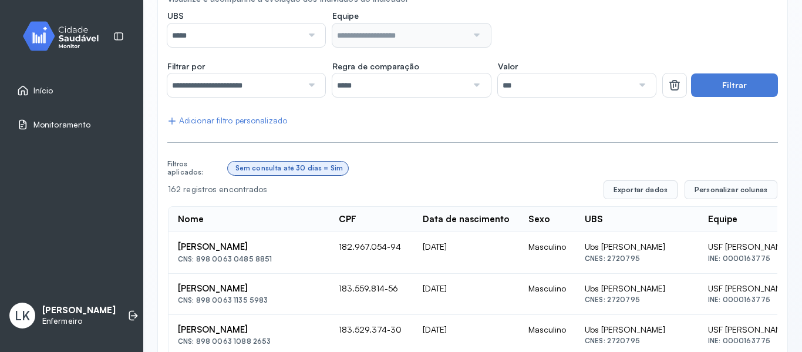
click at [260, 43] on input "*****" at bounding box center [234, 34] width 135 height 23
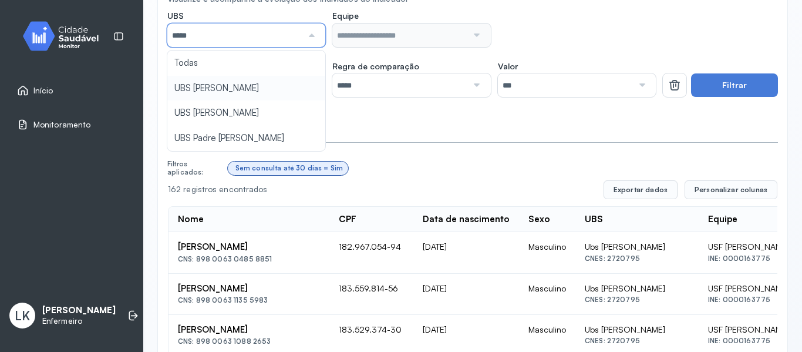
type input "*****"
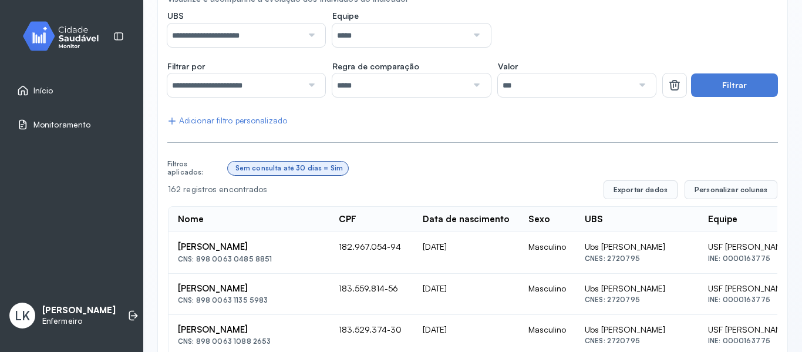
click at [377, 35] on input "*****" at bounding box center [399, 34] width 135 height 23
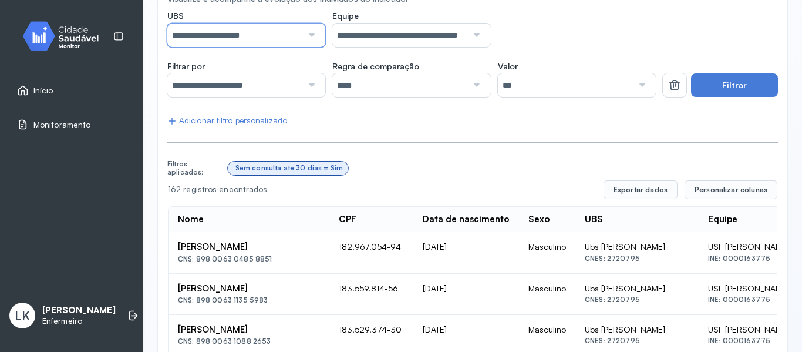
click at [276, 37] on input "**********" at bounding box center [234, 34] width 135 height 23
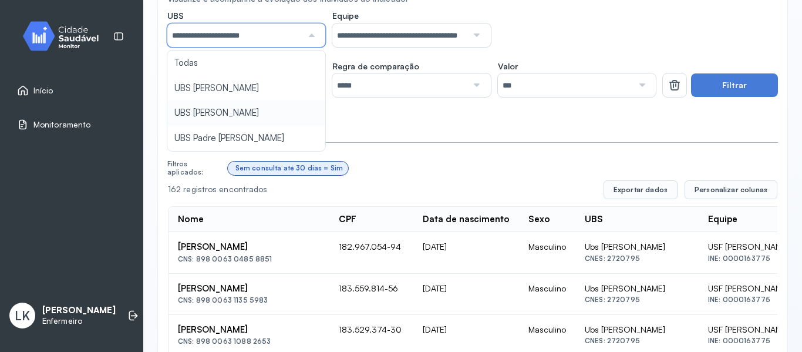
type input "*****"
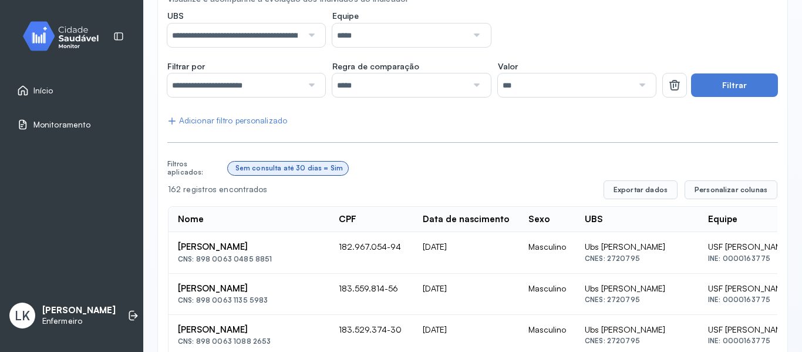
click at [346, 44] on input "*****" at bounding box center [399, 34] width 135 height 23
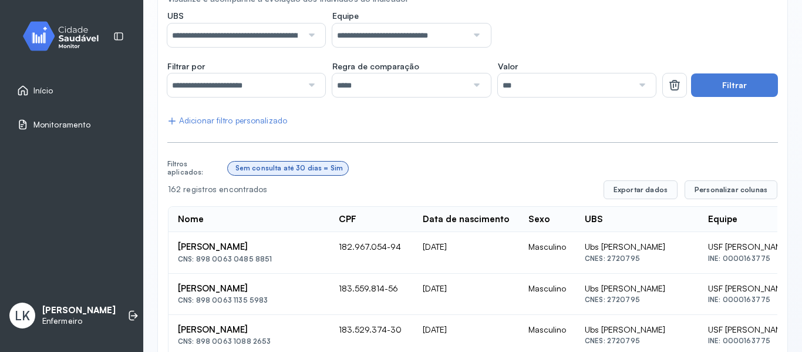
click at [277, 85] on input "**********" at bounding box center [234, 84] width 135 height 23
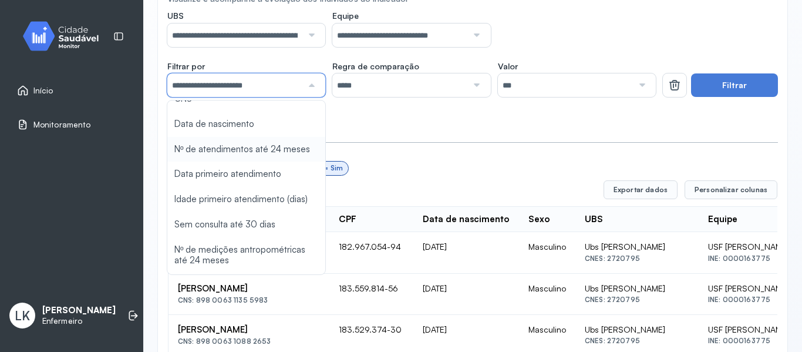
scroll to position [74, 0]
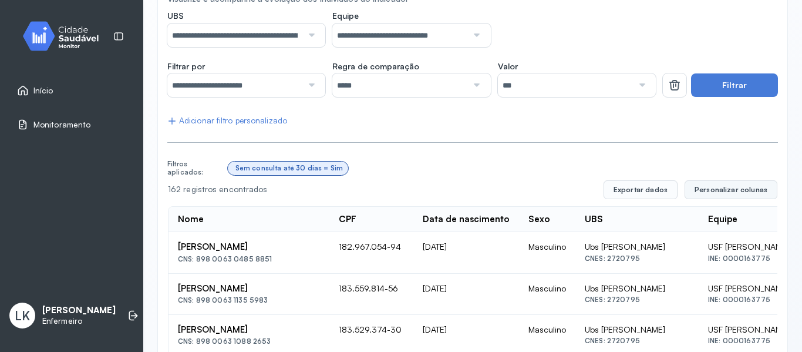
click at [753, 192] on span "Personalizar colunas" at bounding box center [731, 189] width 73 height 9
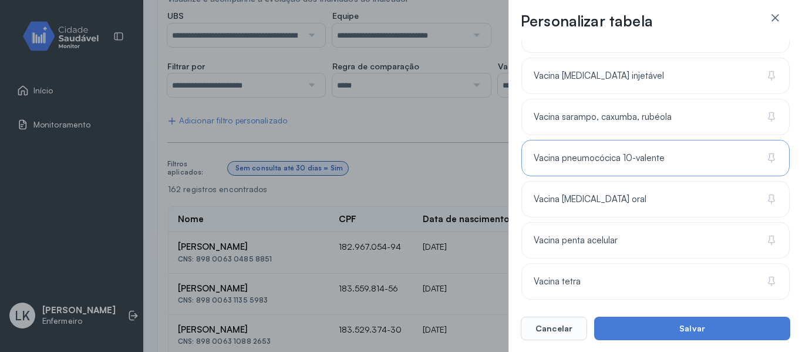
scroll to position [1309, 0]
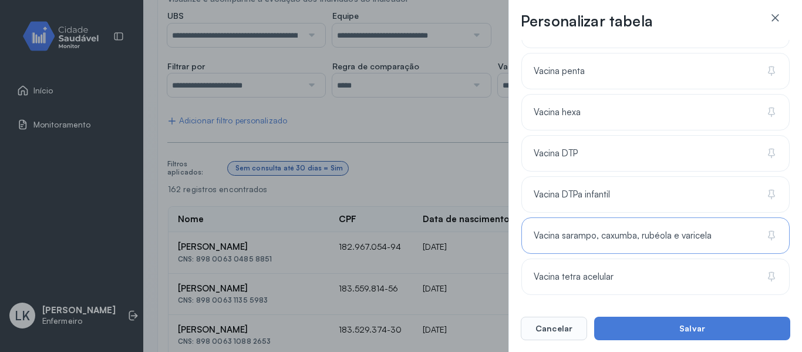
click at [607, 244] on div "Vacina sarampo, caxumba, rubéola e varicela" at bounding box center [656, 235] width 268 height 36
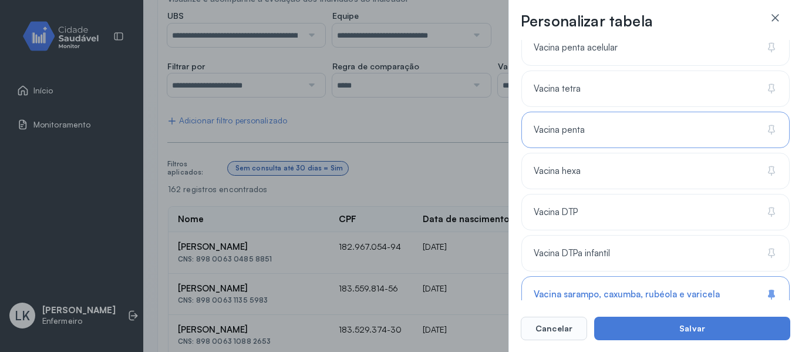
click at [593, 145] on div "Vacina penta" at bounding box center [656, 130] width 268 height 36
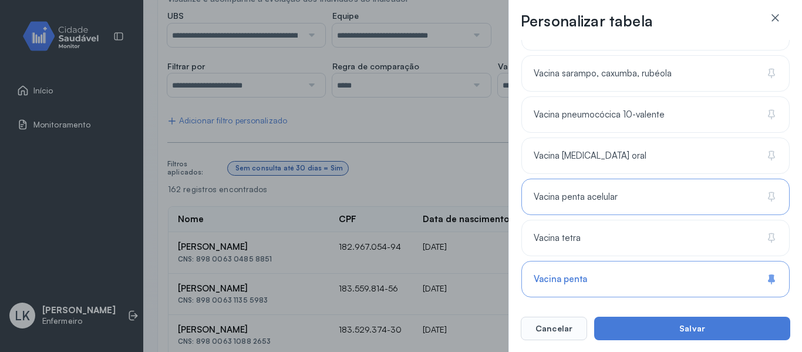
scroll to position [1074, 0]
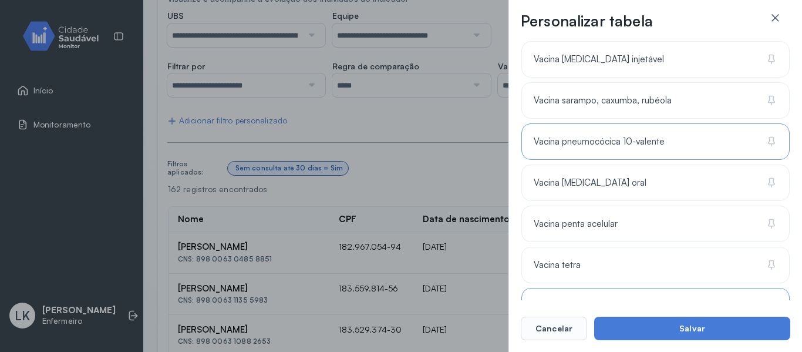
click at [630, 145] on span "Vacina pneumocócica 10-valente" at bounding box center [599, 141] width 131 height 11
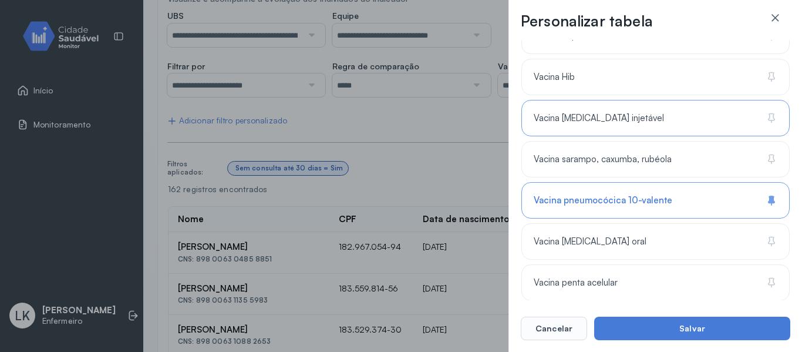
click at [590, 115] on span "Vacina [MEDICAL_DATA] injetável" at bounding box center [599, 118] width 130 height 11
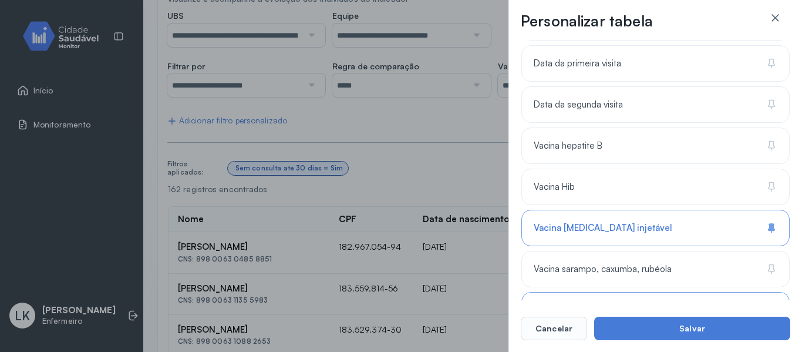
scroll to position [898, 0]
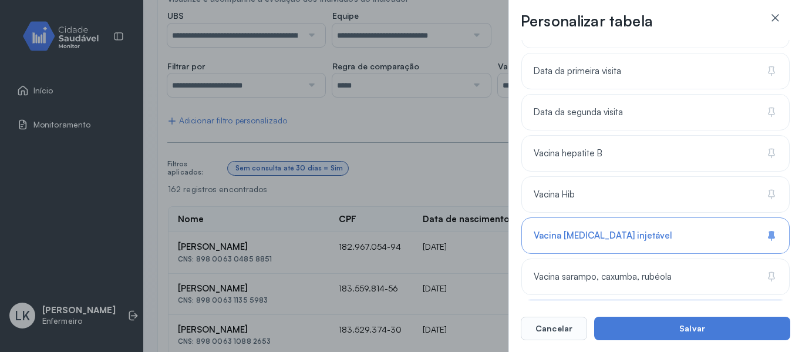
click at [616, 334] on button "Salvar" at bounding box center [692, 328] width 196 height 23
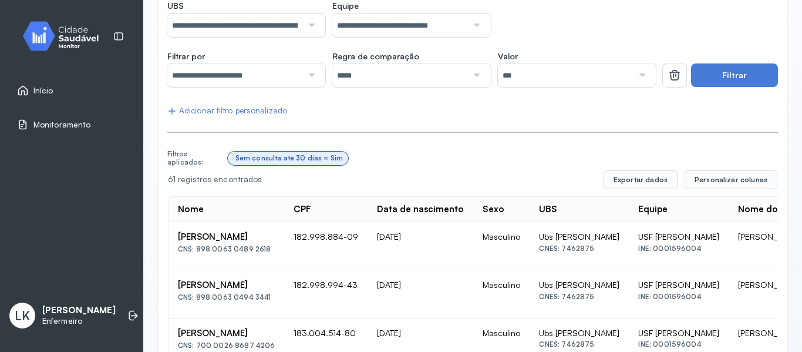
scroll to position [192, 0]
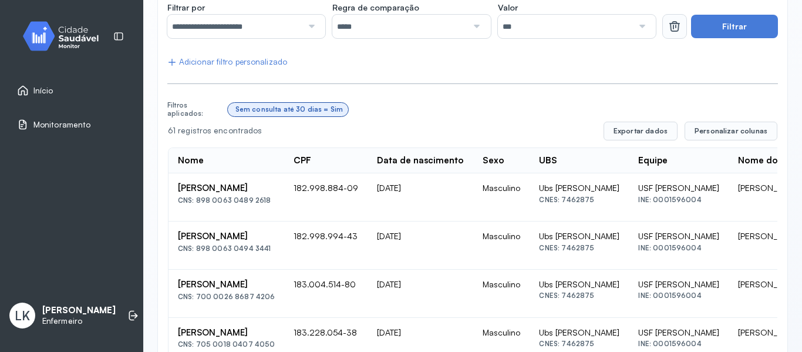
click at [668, 29] on icon at bounding box center [675, 26] width 14 height 14
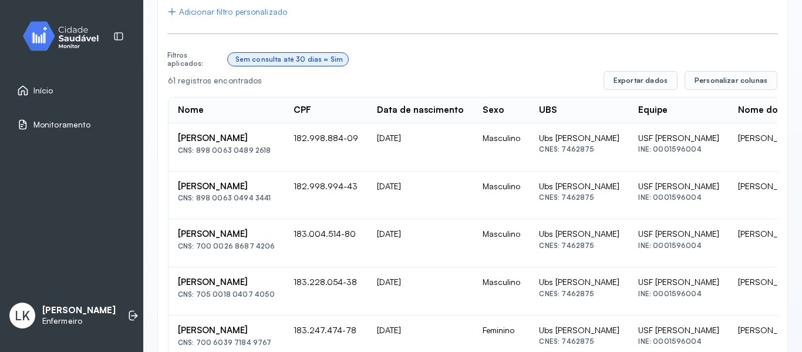
scroll to position [142, 0]
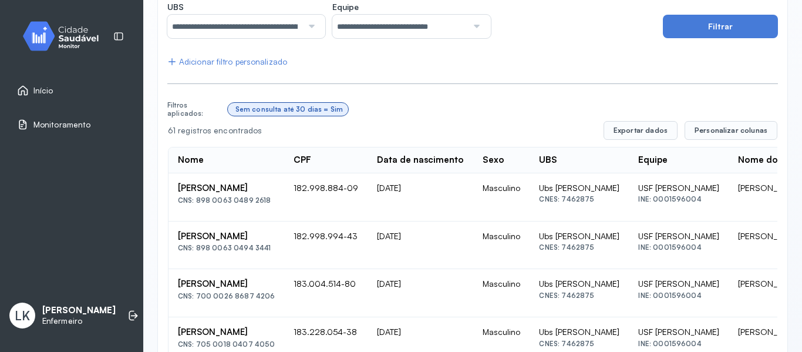
click at [725, 30] on button "Filtrar" at bounding box center [720, 26] width 115 height 23
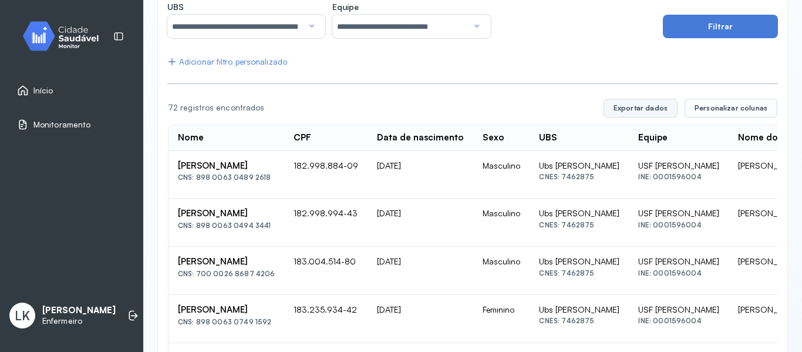
click at [648, 112] on button "Exportar dados" at bounding box center [641, 108] width 74 height 19
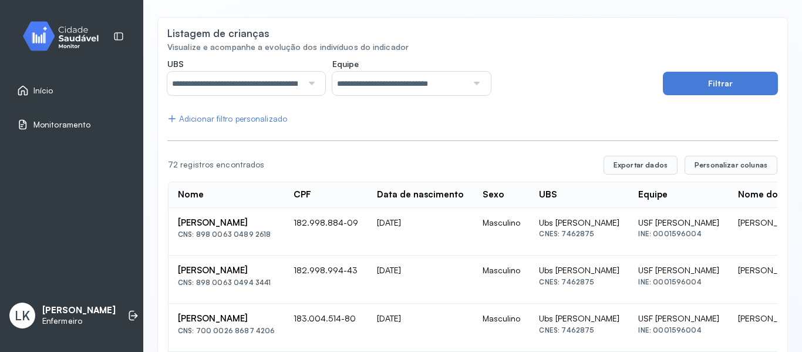
scroll to position [83, 0]
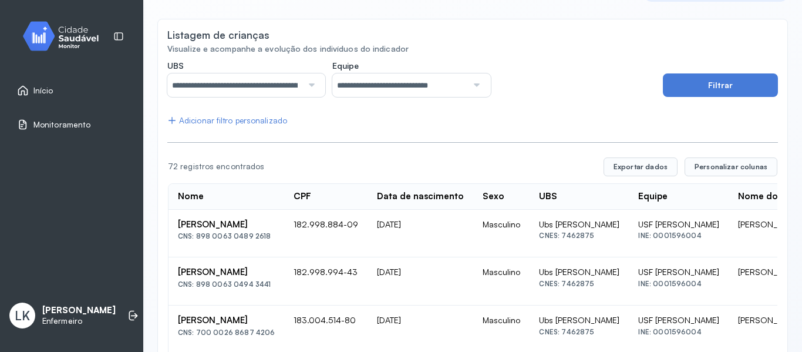
click at [620, 221] on div "Ubs [PERSON_NAME]" at bounding box center [579, 224] width 80 height 11
click at [275, 221] on div "[PERSON_NAME]" at bounding box center [226, 224] width 97 height 11
click at [260, 237] on div "CNS: 898 0063 0489 2618" at bounding box center [226, 236] width 97 height 8
click at [232, 224] on div "[PERSON_NAME]" at bounding box center [226, 224] width 97 height 11
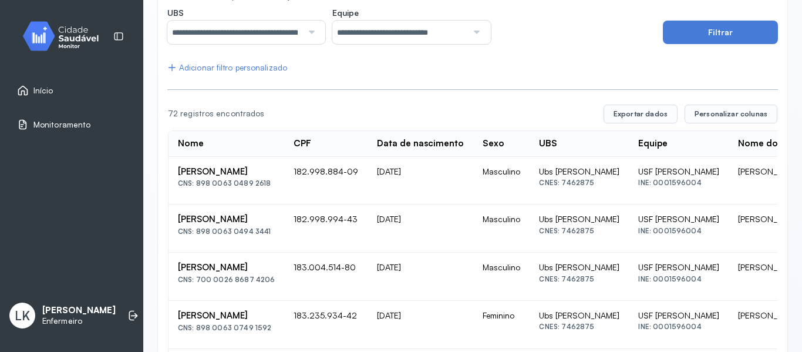
scroll to position [117, 0]
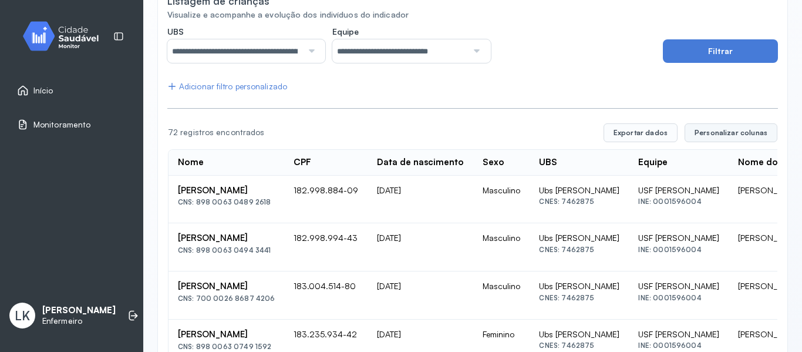
click at [730, 130] on span "Personalizar colunas" at bounding box center [731, 132] width 73 height 9
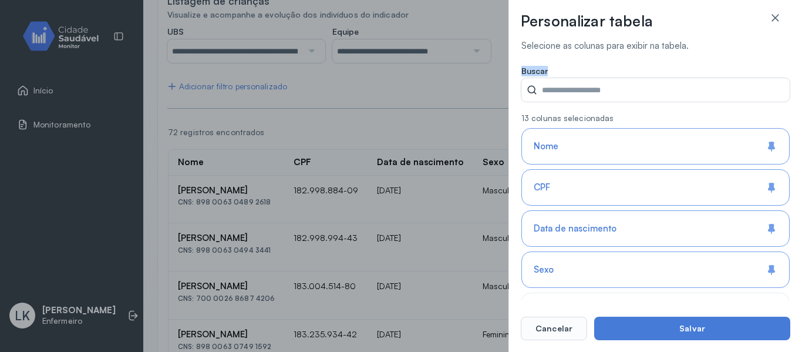
drag, startPoint x: 791, startPoint y: 54, endPoint x: 784, endPoint y: 75, distance: 22.3
click at [784, 75] on div "Personalizar tabela Selecione as colunas para exibir na tabela. Buscar 13 colun…" at bounding box center [656, 176] width 294 height 352
drag, startPoint x: 575, startPoint y: 229, endPoint x: 578, endPoint y: 243, distance: 14.5
click at [574, 226] on span "Data de nascimento" at bounding box center [575, 228] width 83 height 11
click at [576, 267] on div "Sexo" at bounding box center [656, 269] width 268 height 36
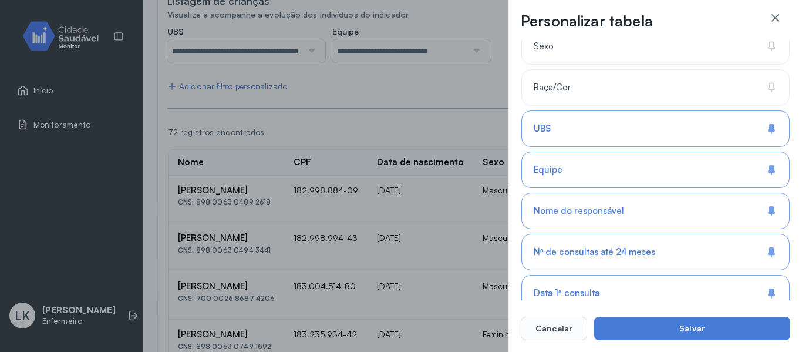
scroll to position [262, 0]
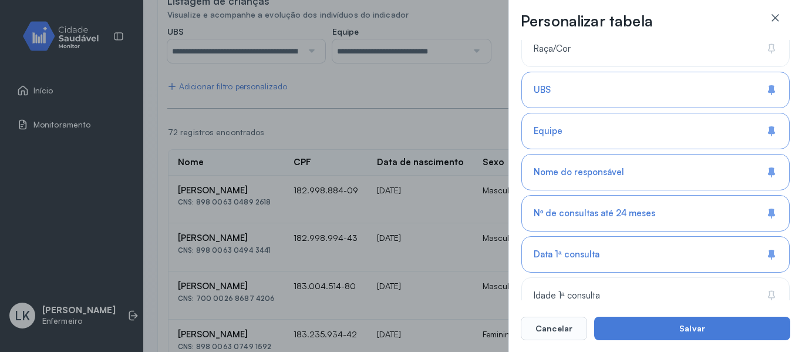
drag, startPoint x: 673, startPoint y: 89, endPoint x: 668, endPoint y: 98, distance: 9.7
click at [672, 89] on div "UBS" at bounding box center [656, 90] width 268 height 36
drag, startPoint x: 627, startPoint y: 166, endPoint x: 627, endPoint y: 204, distance: 37.6
click at [627, 166] on div "Nome do responsável" at bounding box center [656, 172] width 268 height 36
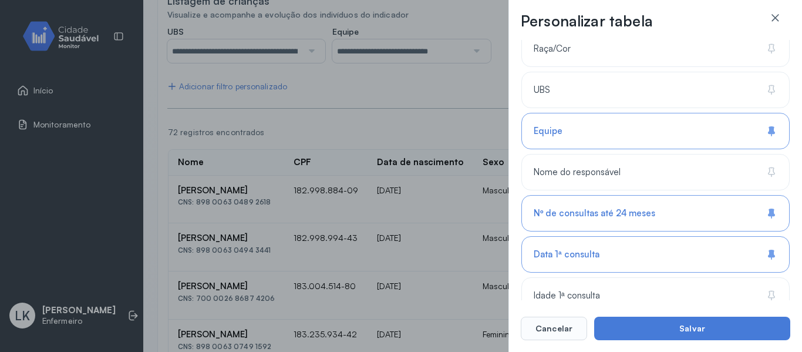
drag, startPoint x: 630, startPoint y: 209, endPoint x: 630, endPoint y: 222, distance: 12.9
click at [630, 210] on span "Nº de consultas até 24 meses" at bounding box center [595, 213] width 122 height 11
drag, startPoint x: 619, startPoint y: 249, endPoint x: 666, endPoint y: 230, distance: 50.3
click at [620, 247] on div "Data 1ª consulta" at bounding box center [656, 254] width 268 height 36
click at [717, 141] on div "Equipe" at bounding box center [656, 131] width 268 height 36
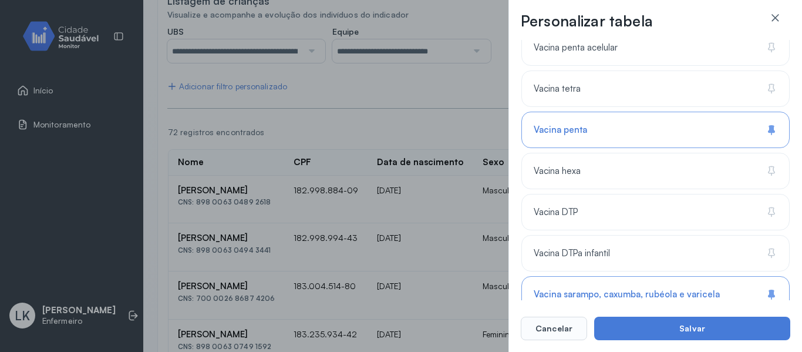
scroll to position [1309, 0]
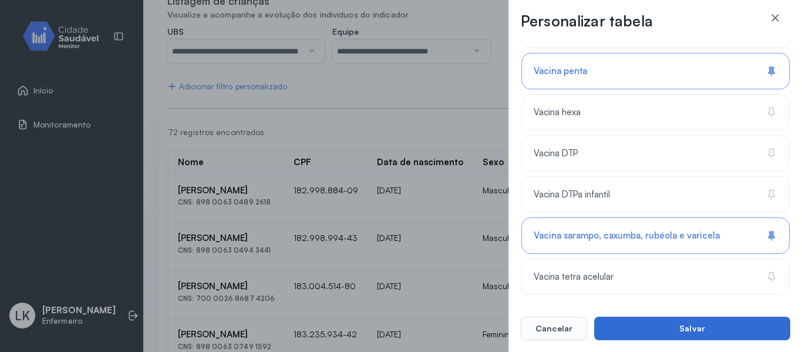
click at [656, 322] on button "Salvar" at bounding box center [692, 328] width 196 height 23
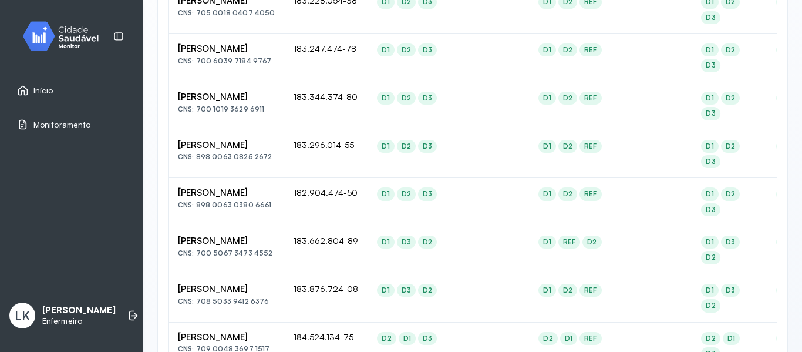
scroll to position [969, 0]
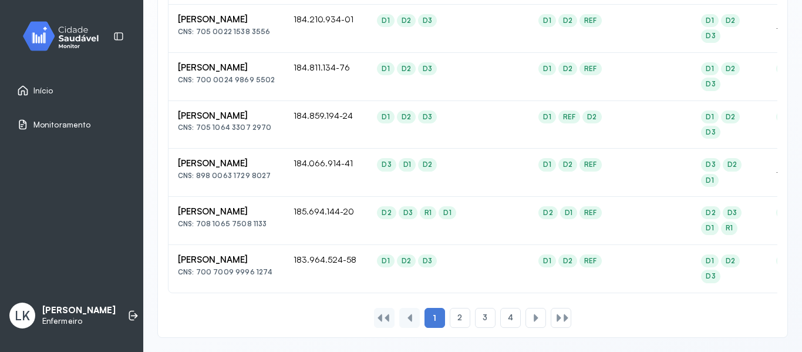
drag, startPoint x: 539, startPoint y: 284, endPoint x: 310, endPoint y: 277, distance: 228.6
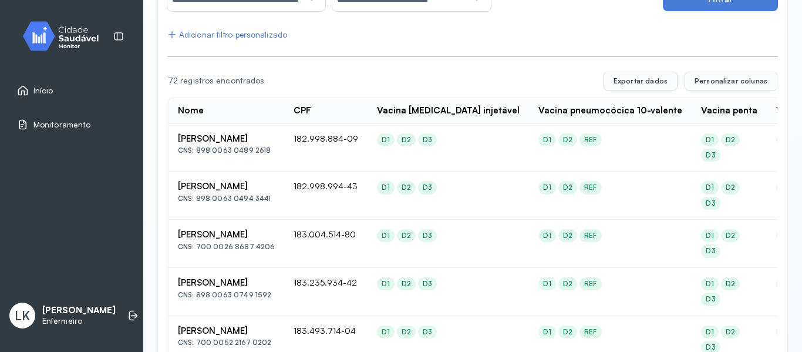
scroll to position [181, 0]
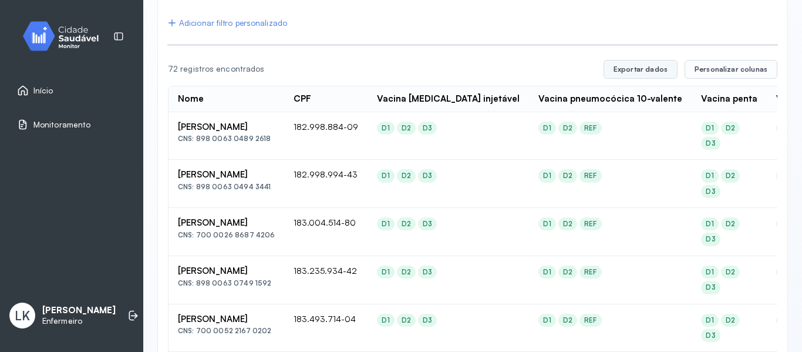
click at [642, 70] on button "Exportar dados" at bounding box center [641, 69] width 74 height 19
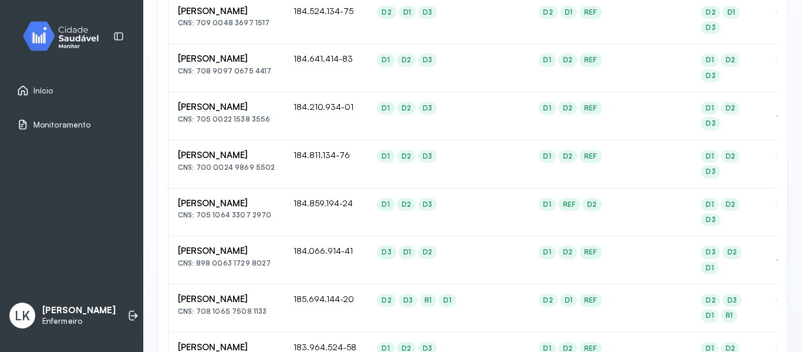
scroll to position [969, 0]
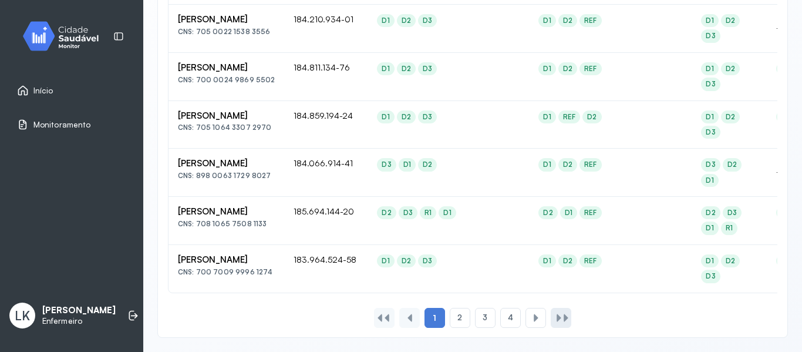
drag, startPoint x: 599, startPoint y: 333, endPoint x: 557, endPoint y: 324, distance: 42.2
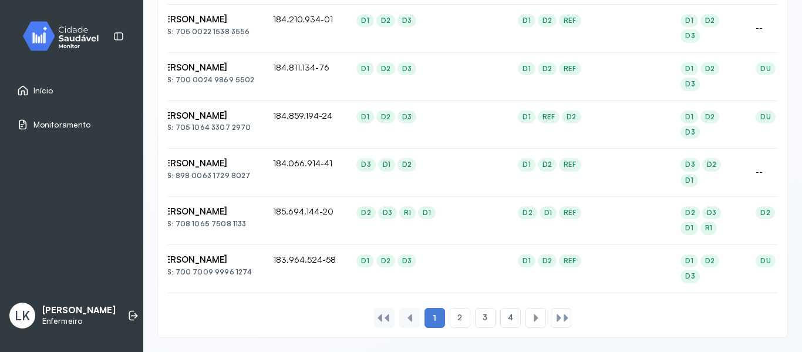
scroll to position [0, 0]
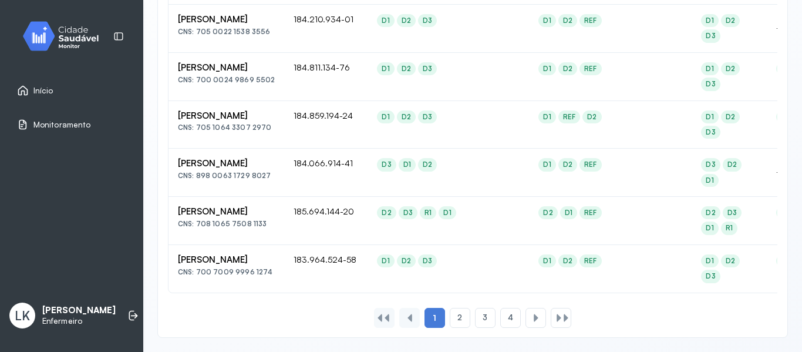
drag, startPoint x: 266, startPoint y: 166, endPoint x: 196, endPoint y: 167, distance: 69.3
click at [196, 172] on div "CNS: 898 0063 1729 8027" at bounding box center [226, 176] width 97 height 8
copy div "898 0063 1729 8027"
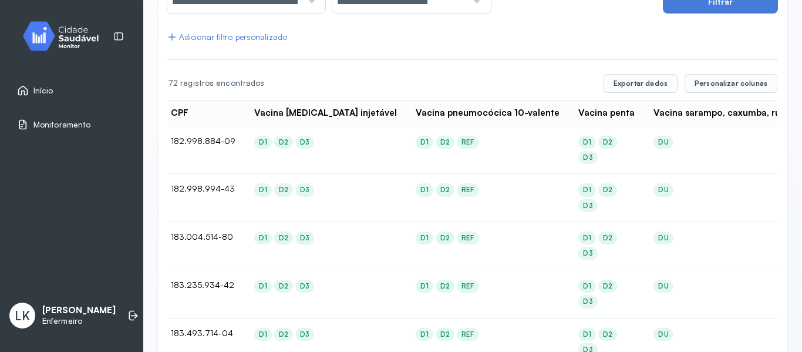
scroll to position [169, 0]
